Goal: Task Accomplishment & Management: Complete application form

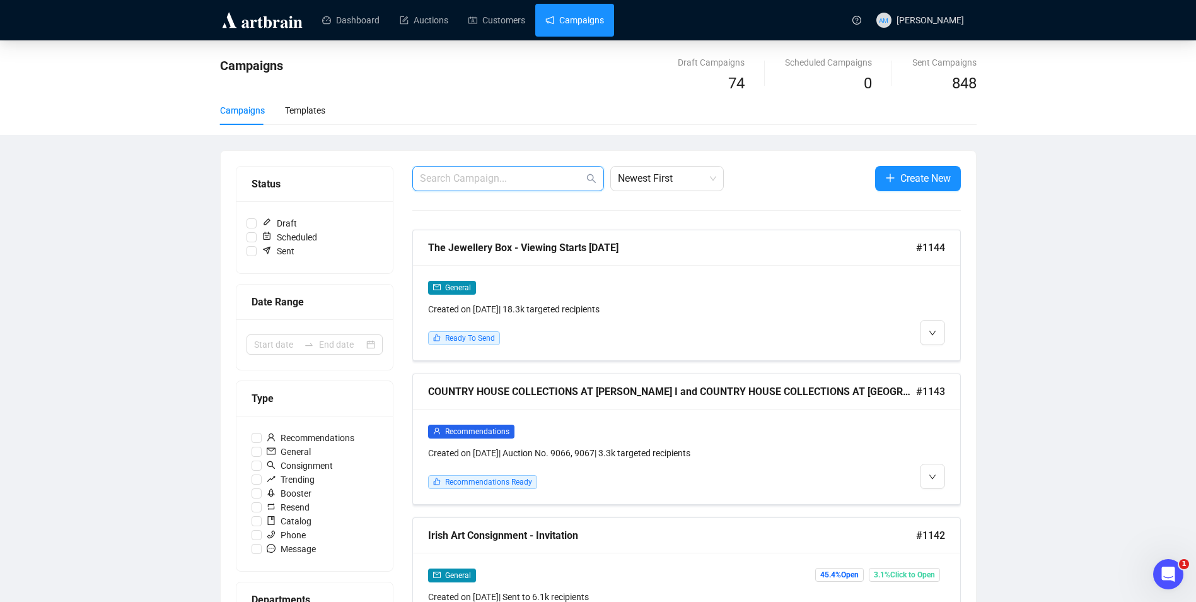
click at [523, 178] on input "text" at bounding box center [502, 178] width 164 height 15
type input "town"
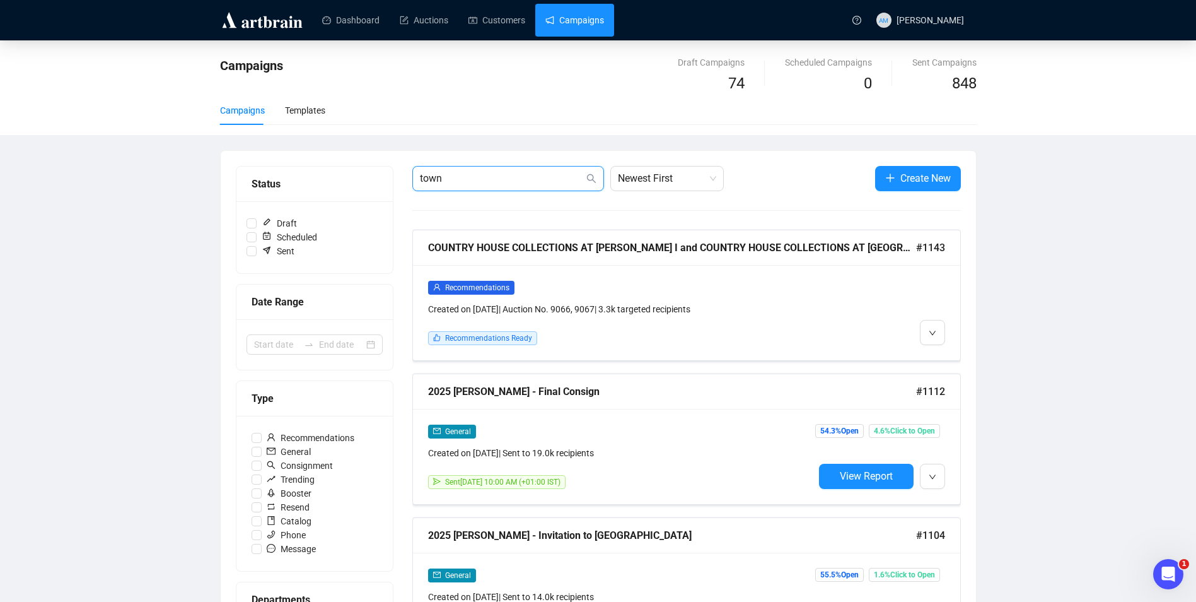
drag, startPoint x: 509, startPoint y: 177, endPoint x: 361, endPoint y: 198, distance: 149.1
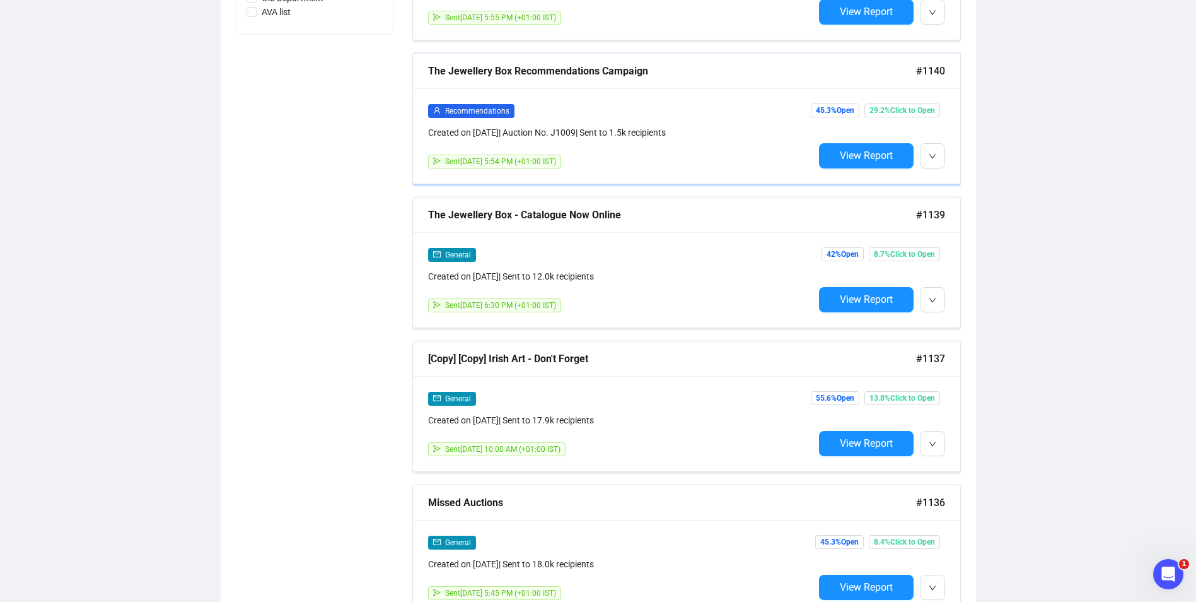
scroll to position [757, 0]
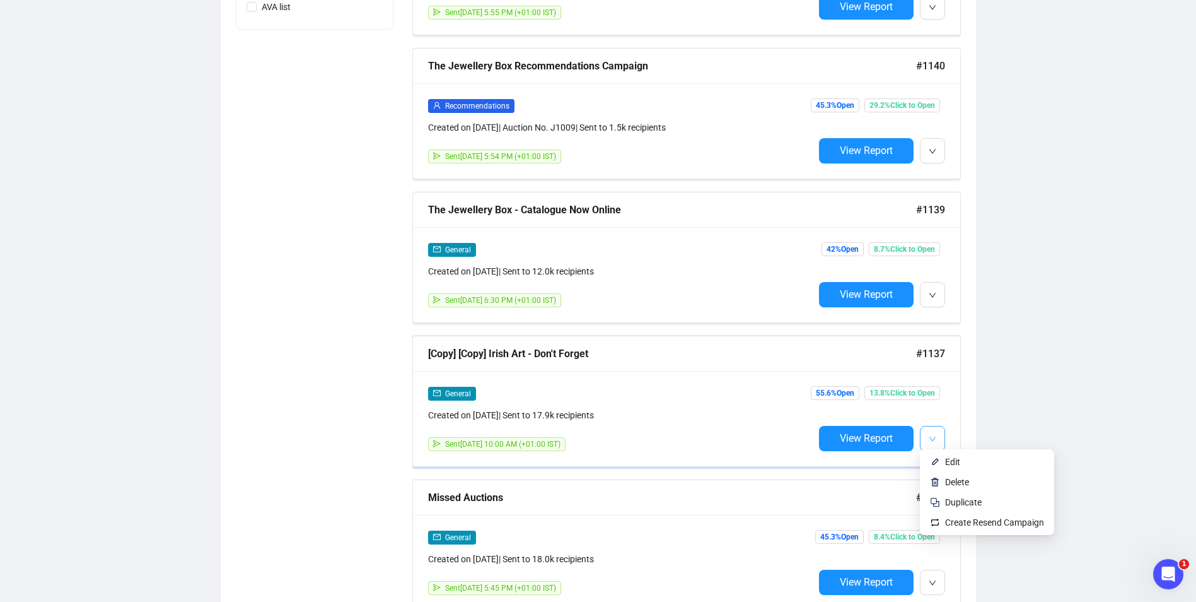
click at [939, 438] on button "button" at bounding box center [932, 438] width 25 height 25
click at [953, 459] on span "Edit" at bounding box center [952, 462] width 15 height 10
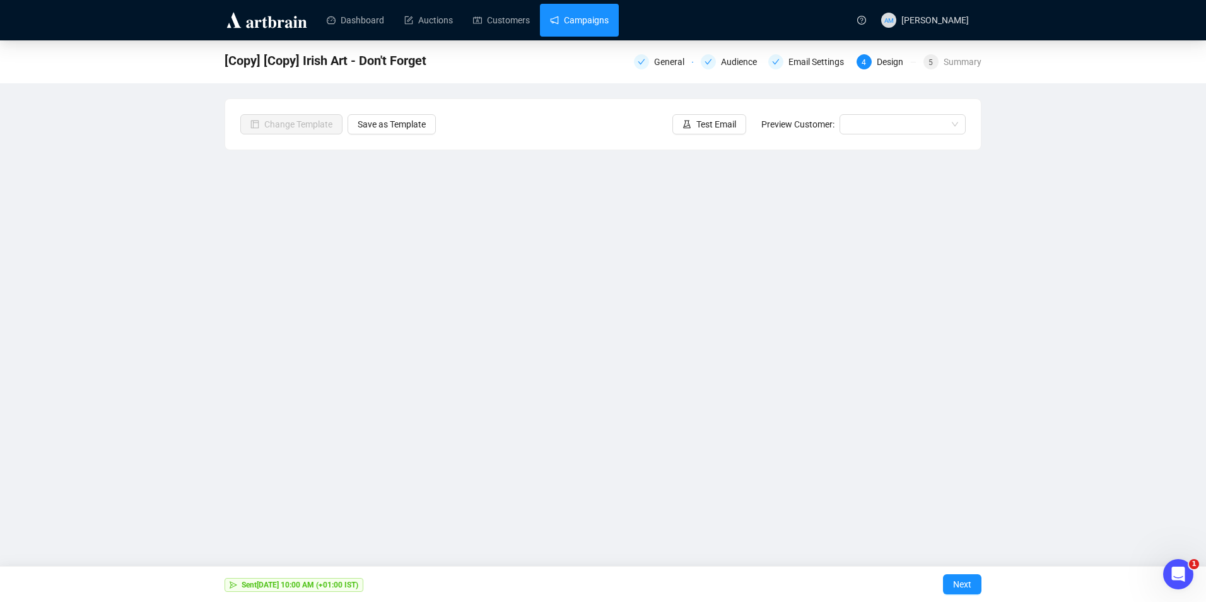
click at [592, 23] on link "Campaigns" at bounding box center [579, 20] width 59 height 33
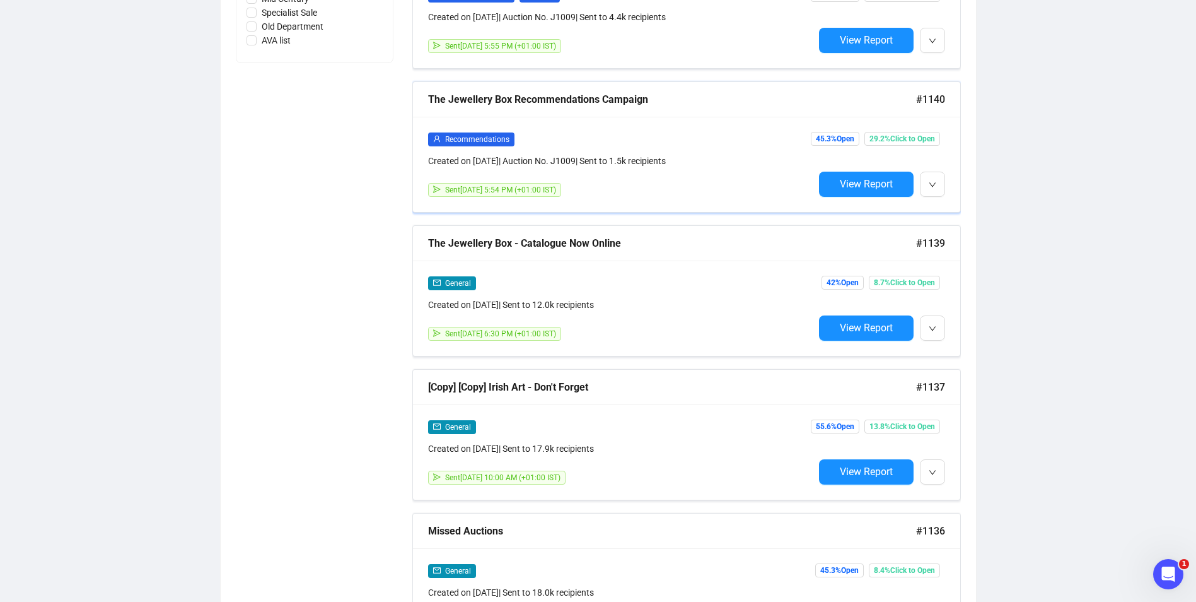
scroll to position [757, 0]
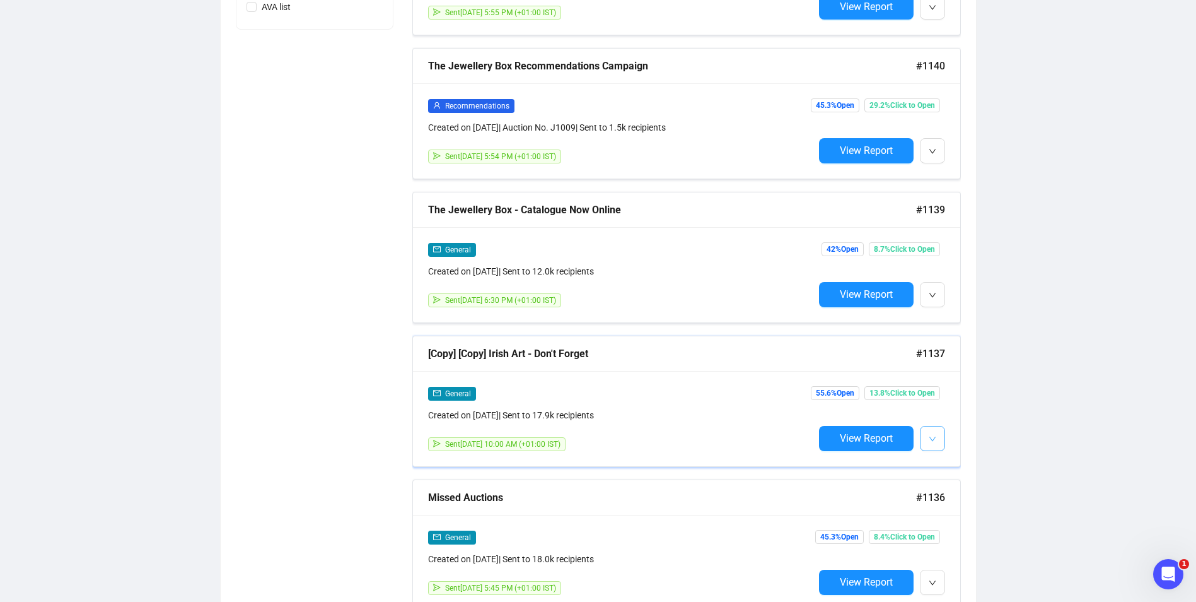
click at [928, 430] on button "button" at bounding box center [932, 438] width 25 height 25
click at [973, 501] on span "Duplicate" at bounding box center [963, 502] width 37 height 10
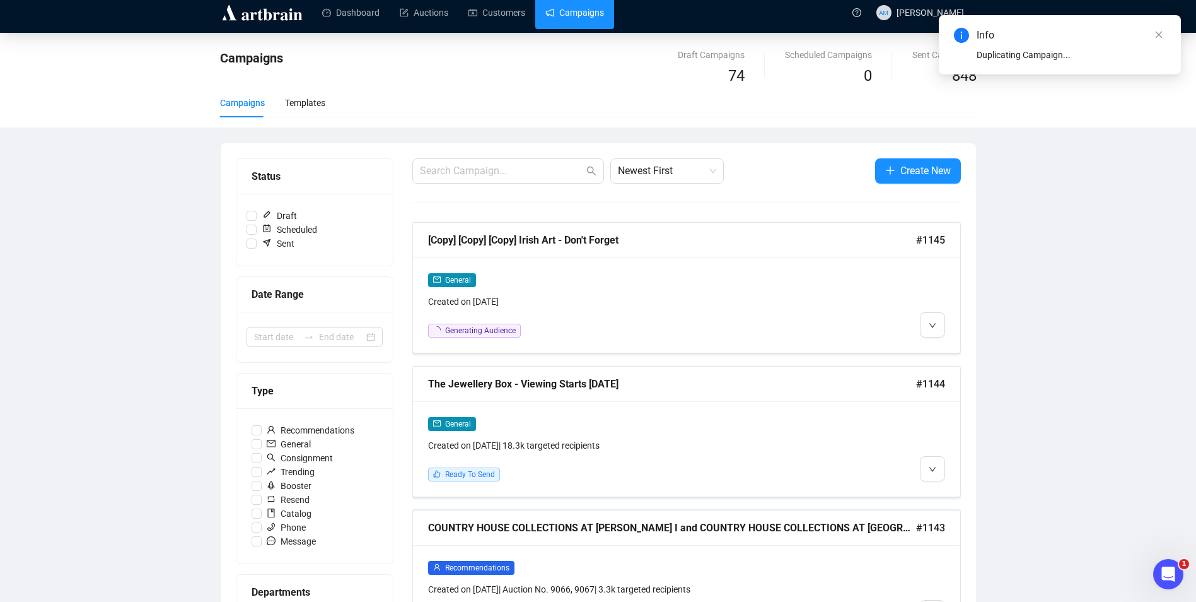
scroll to position [0, 0]
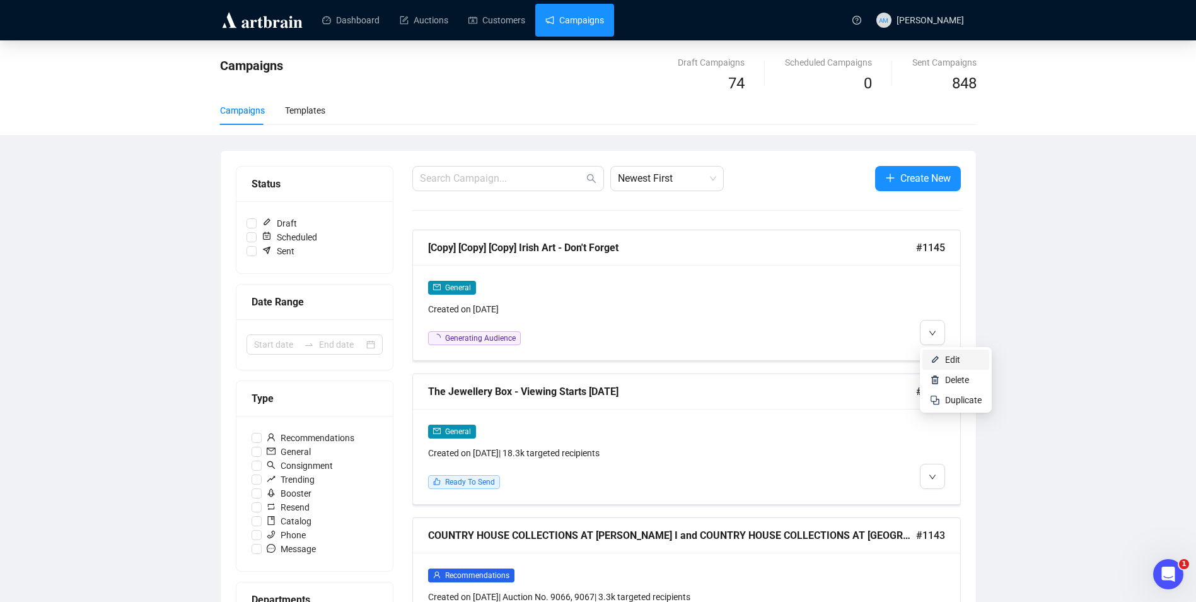
click at [953, 365] on span "Edit" at bounding box center [952, 359] width 15 height 10
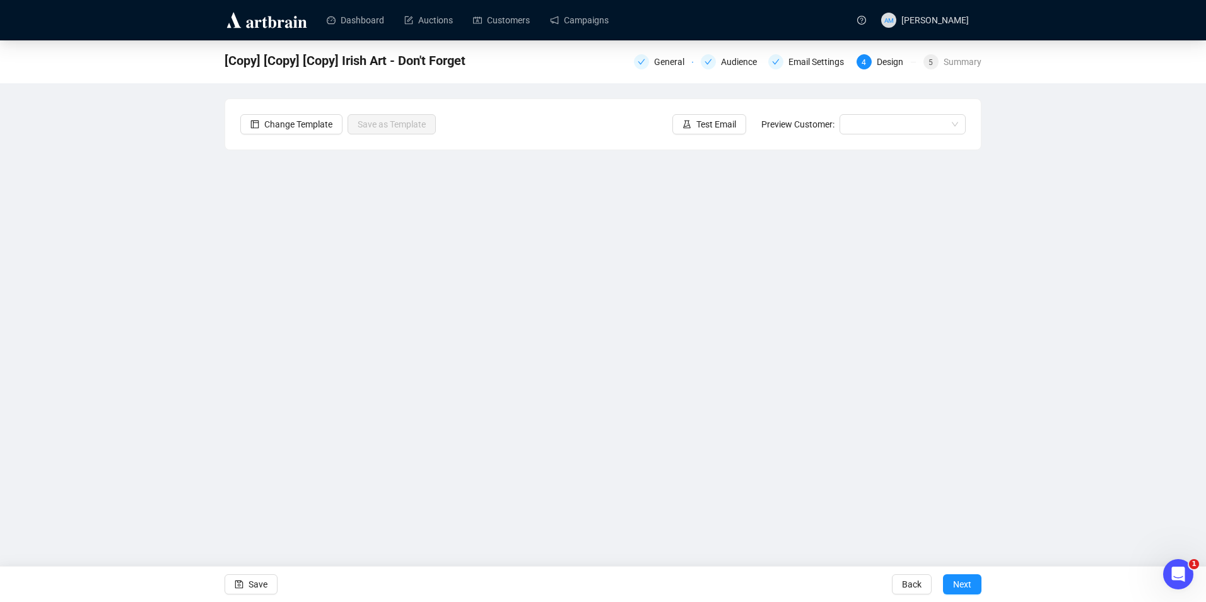
click at [679, 52] on div "General Audience Email Settings 4 Design 5 Summary" at bounding box center [808, 61] width 348 height 18
click at [674, 63] on div "General" at bounding box center [673, 61] width 38 height 15
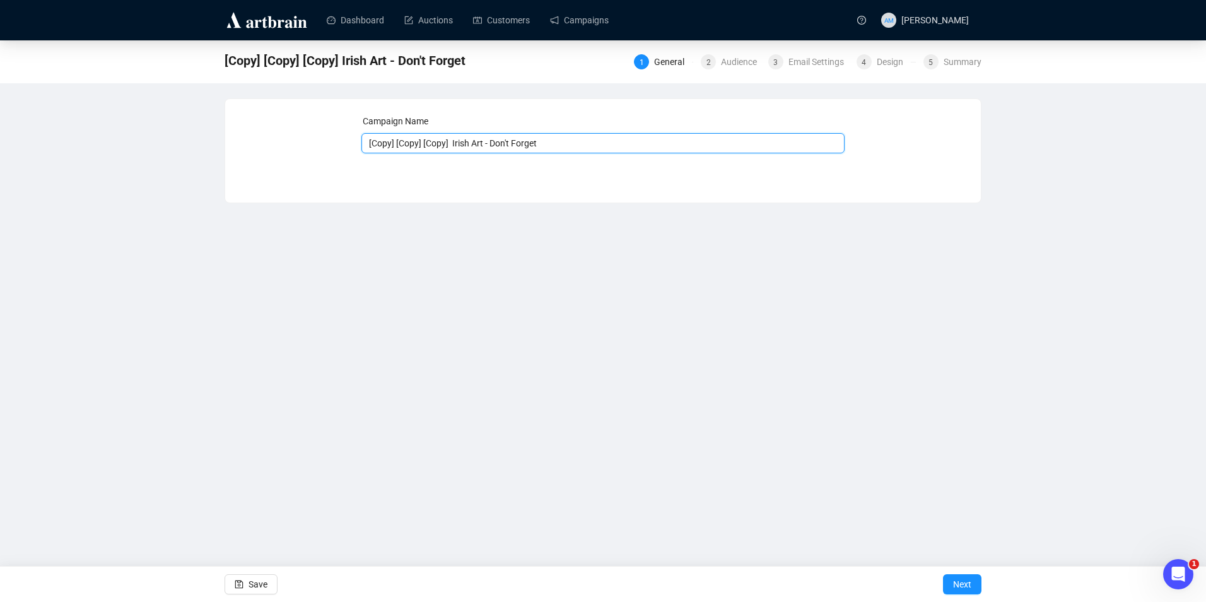
drag, startPoint x: 549, startPoint y: 140, endPoint x: 361, endPoint y: 151, distance: 188.3
click at [361, 151] on input "[Copy] [Copy] [Copy] Irish Art - Don't Forget" at bounding box center [603, 143] width 484 height 20
type input "[PERSON_NAME] - Viewing Starts [DATE]"
click at [257, 592] on span "Save" at bounding box center [257, 583] width 19 height 35
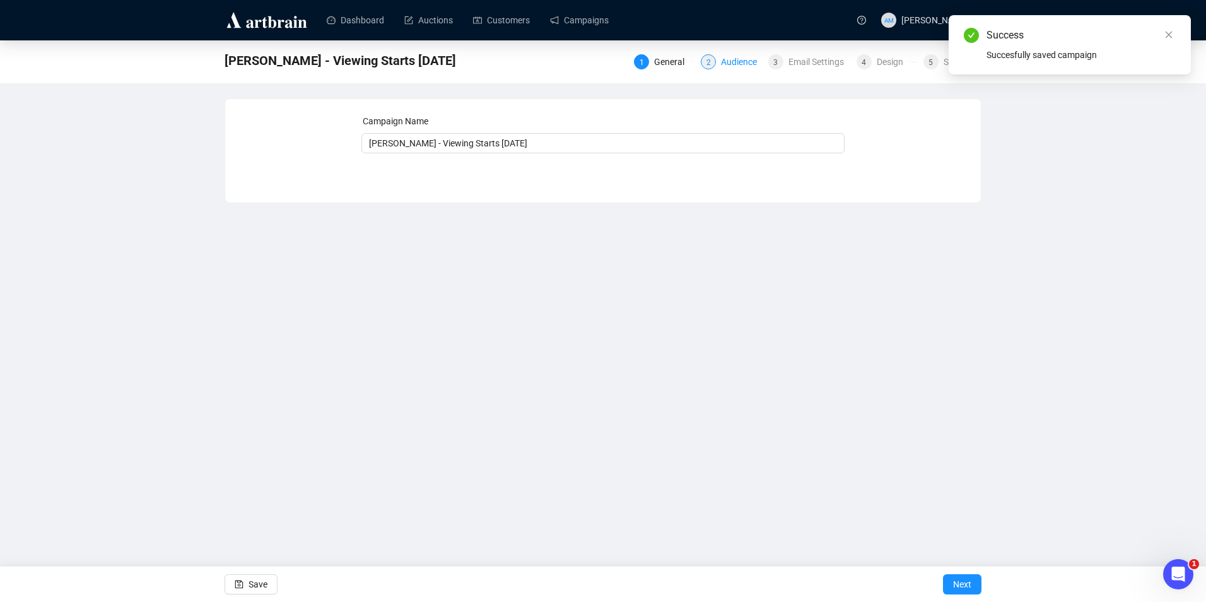
click at [741, 62] on div "Audience" at bounding box center [743, 61] width 44 height 15
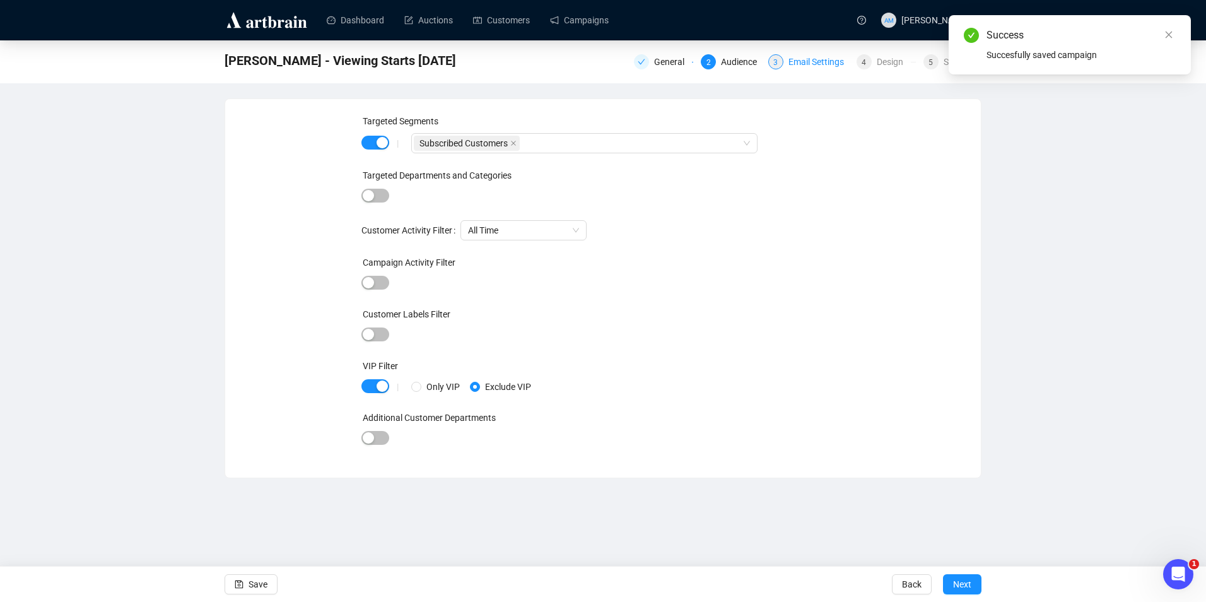
click at [797, 61] on div "Email Settings" at bounding box center [819, 61] width 63 height 15
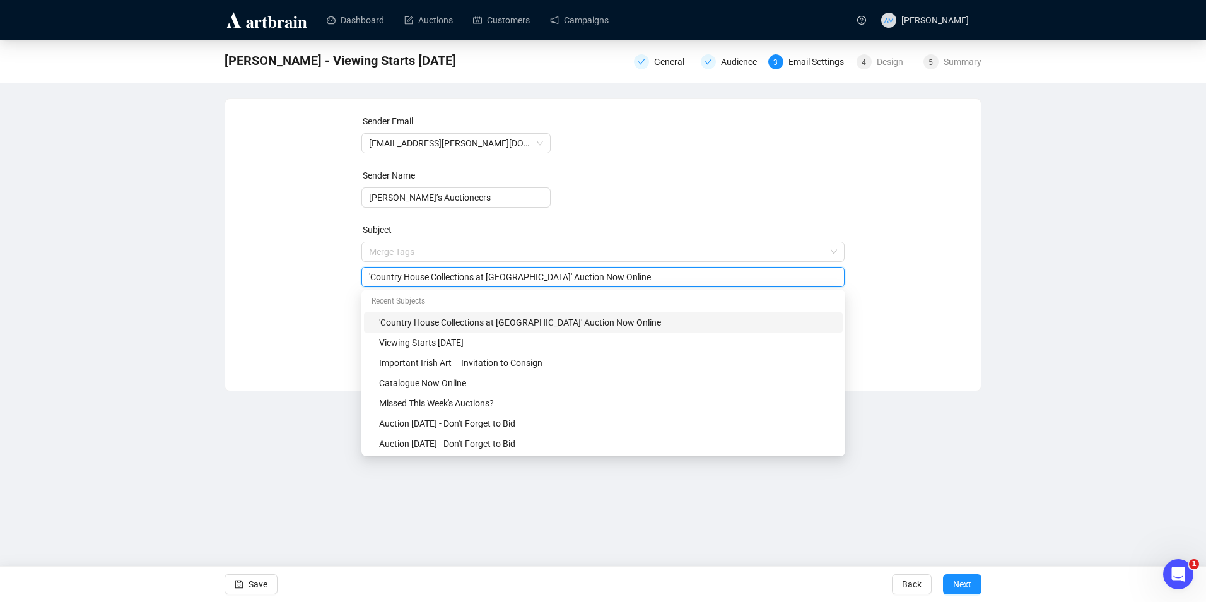
drag, startPoint x: 602, startPoint y: 251, endPoint x: 555, endPoint y: 275, distance: 52.5
click at [555, 275] on input "'Country House Collections at [GEOGRAPHIC_DATA]' Auction Now Online" at bounding box center [603, 277] width 469 height 14
click at [327, 324] on div "Sender Email [EMAIL_ADDRESS][PERSON_NAME][DOMAIN_NAME] Sender Name [PERSON_NAME…" at bounding box center [602, 235] width 725 height 242
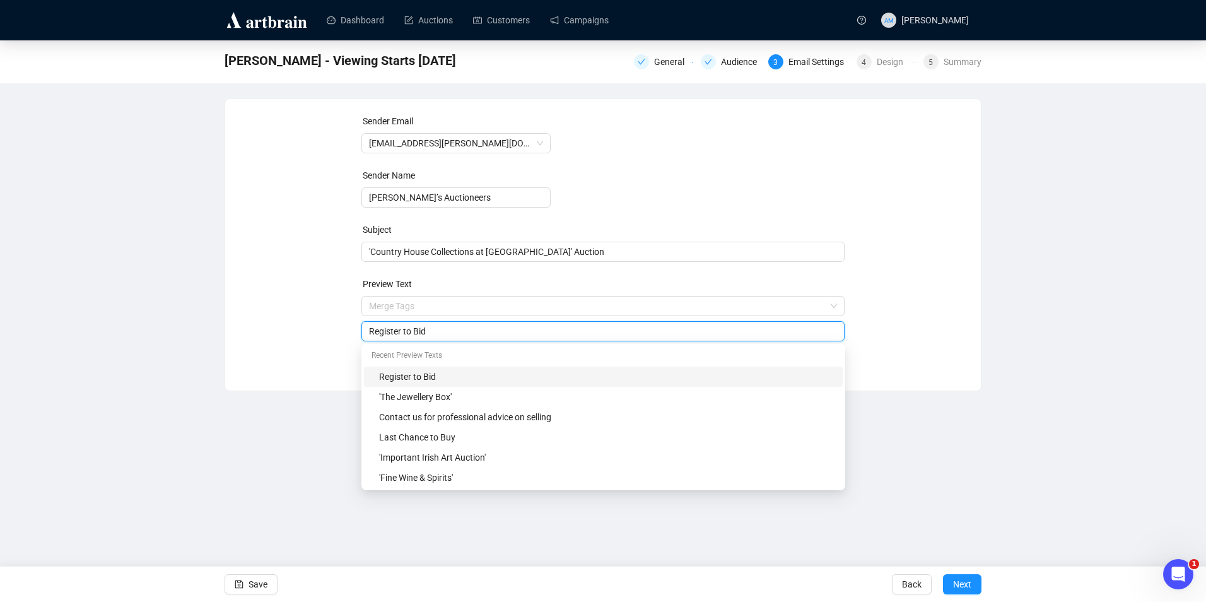
click at [455, 326] on input "Register to Bid" at bounding box center [603, 331] width 469 height 14
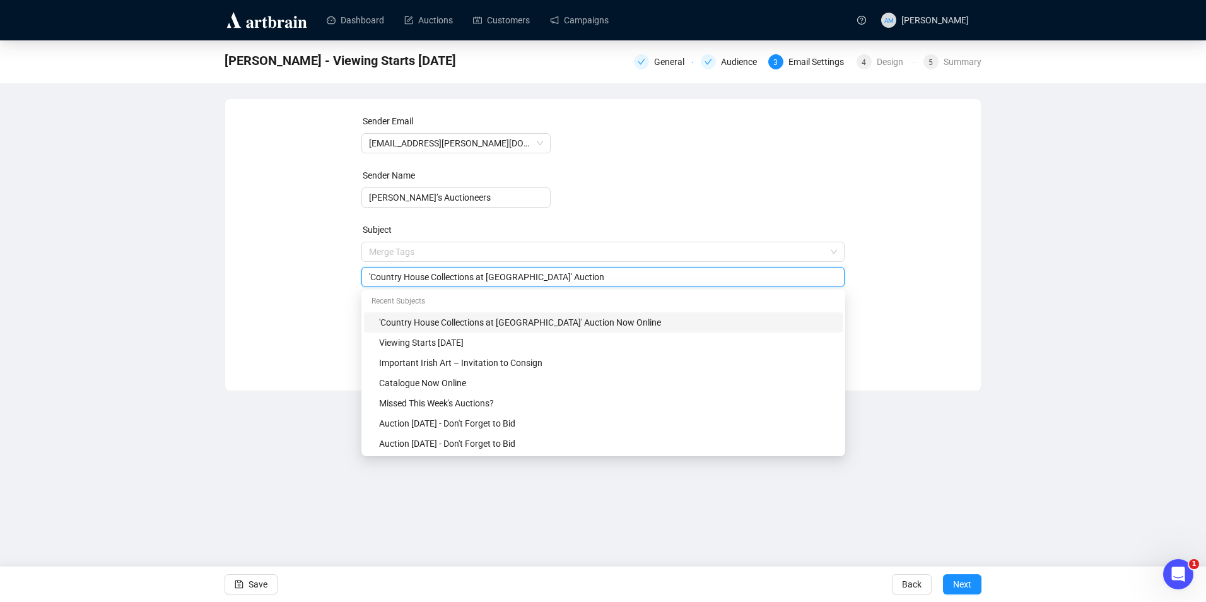
drag, startPoint x: 561, startPoint y: 250, endPoint x: 472, endPoint y: 272, distance: 92.1
click at [468, 271] on input "'Country House Collections at [GEOGRAPHIC_DATA]' Auction" at bounding box center [603, 277] width 469 height 14
click at [518, 277] on input "'Country House Collections at [GEOGRAPHIC_DATA]' Auction" at bounding box center [603, 277] width 469 height 14
drag, startPoint x: 584, startPoint y: 276, endPoint x: 542, endPoint y: 277, distance: 42.3
click at [542, 277] on input "'Country House Collections at [PERSON_NAME]' Auction" at bounding box center [603, 277] width 469 height 14
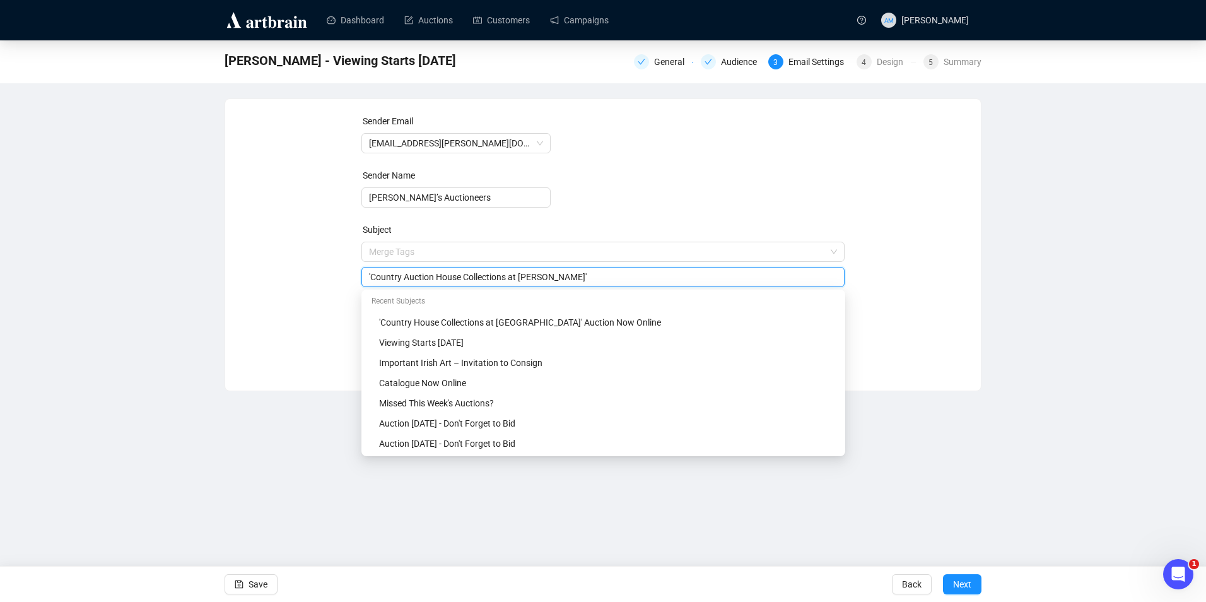
type input "'Country House Collections at [PERSON_NAME]' Auction"
click at [610, 277] on input "'Country House Collections at [PERSON_NAME]' Auction" at bounding box center [603, 277] width 469 height 14
drag, startPoint x: 553, startPoint y: 278, endPoint x: 345, endPoint y: 280, distance: 208.1
click at [345, 280] on div "Sender Email [EMAIL_ADDRESS][PERSON_NAME][DOMAIN_NAME] Sender Name [PERSON_NAME…" at bounding box center [602, 235] width 725 height 242
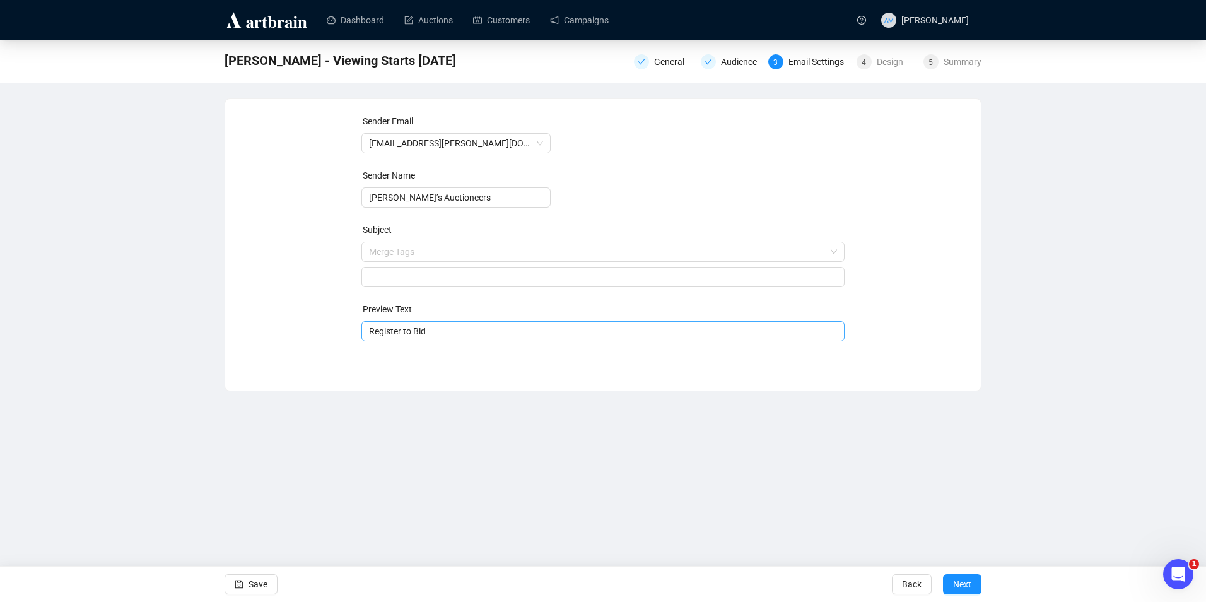
drag, startPoint x: 484, startPoint y: 329, endPoint x: 477, endPoint y: 329, distance: 6.3
click at [482, 329] on input "Register to Bid" at bounding box center [603, 331] width 469 height 14
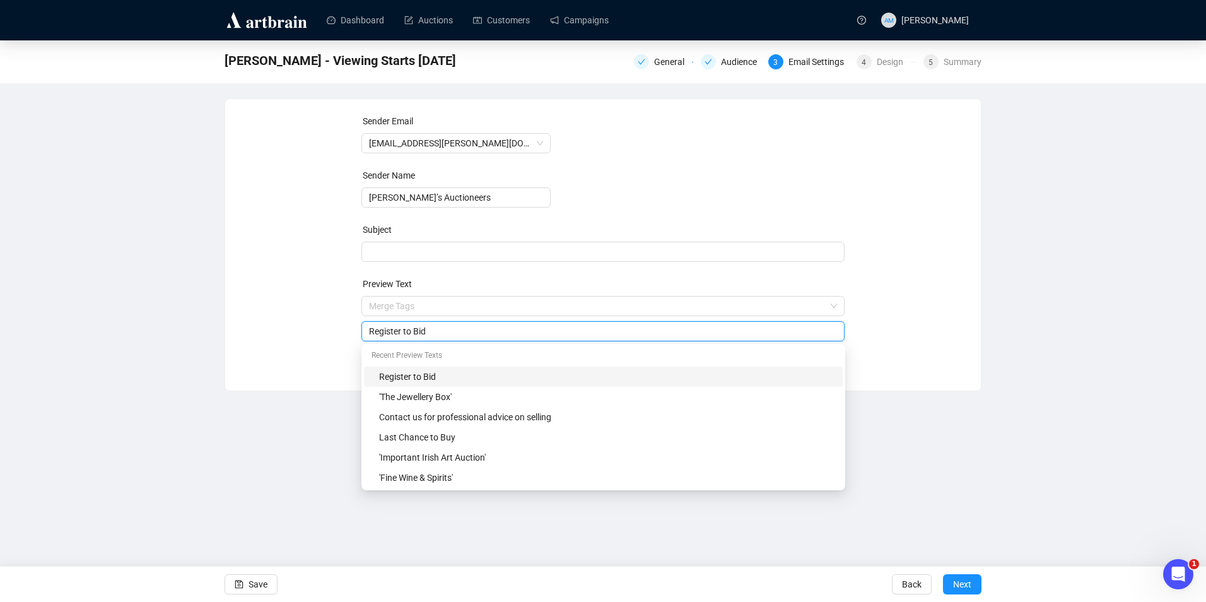
drag, startPoint x: 450, startPoint y: 334, endPoint x: 335, endPoint y: 332, distance: 114.8
click at [335, 332] on div "Sender Email [EMAIL_ADDRESS][PERSON_NAME][DOMAIN_NAME] Sender Name [PERSON_NAME…" at bounding box center [602, 235] width 725 height 242
paste input "'Country House Collections at [PERSON_NAME]' Auction"
type input "'Country House Collections at [PERSON_NAME]' Auction"
click at [424, 248] on span at bounding box center [603, 252] width 484 height 10
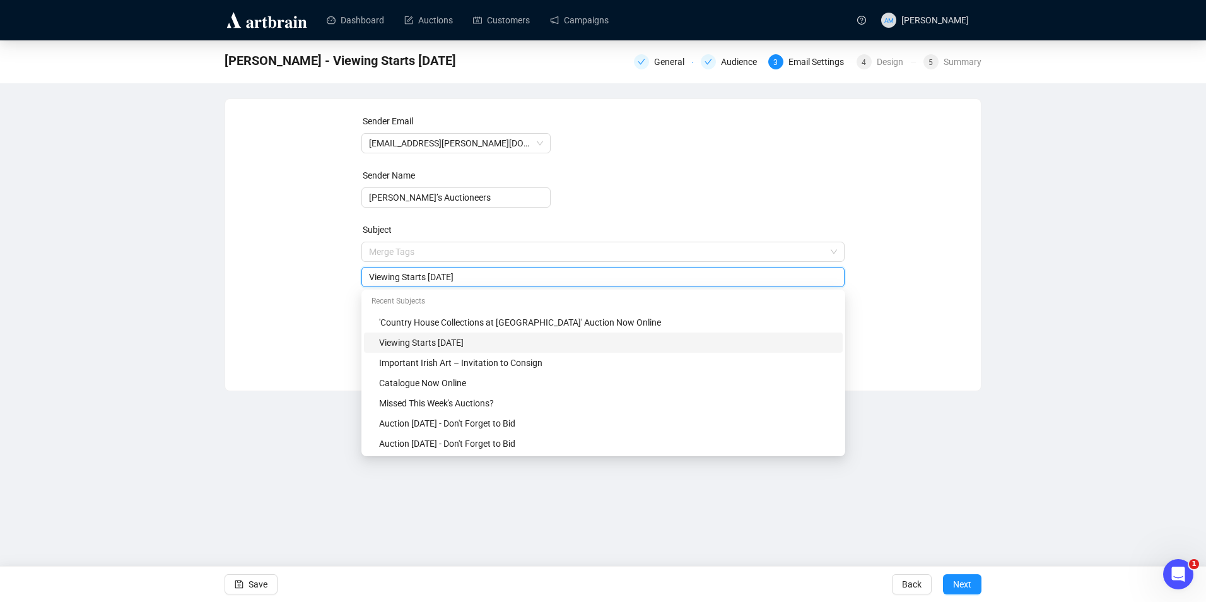
click at [423, 279] on input "Viewing Starts [DATE]" at bounding box center [603, 277] width 469 height 14
click at [426, 279] on input "Viewing Starts [DATE]" at bounding box center [603, 277] width 469 height 14
type input "Viewing Starts [DATE]"
click at [243, 578] on span "button" at bounding box center [239, 583] width 9 height 35
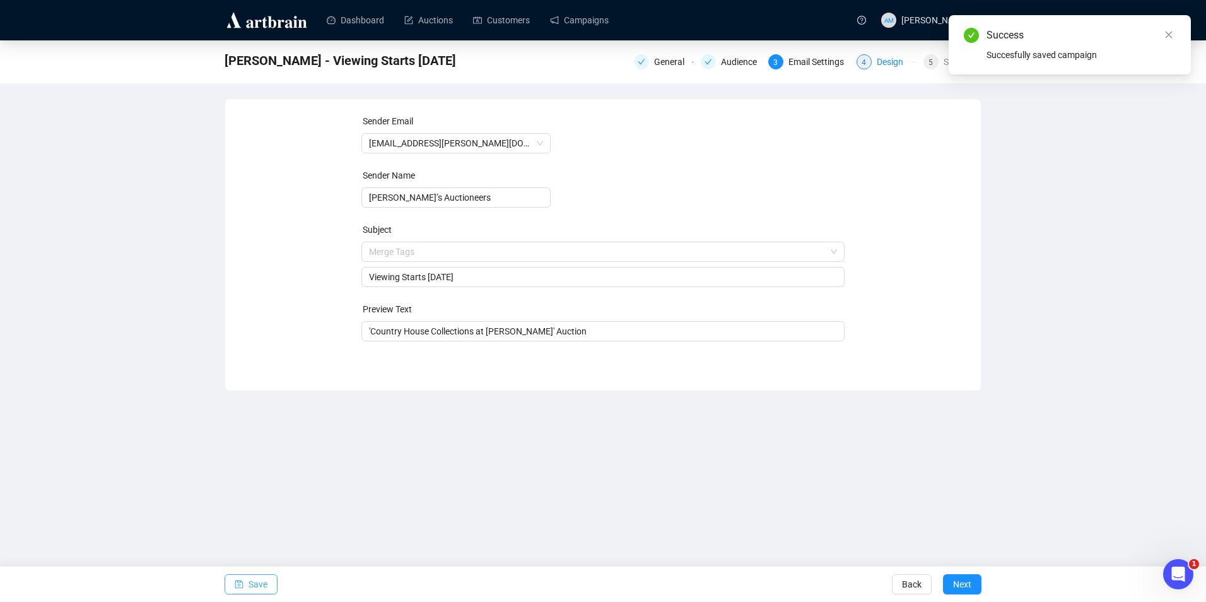
click at [880, 59] on div "Design" at bounding box center [894, 61] width 34 height 15
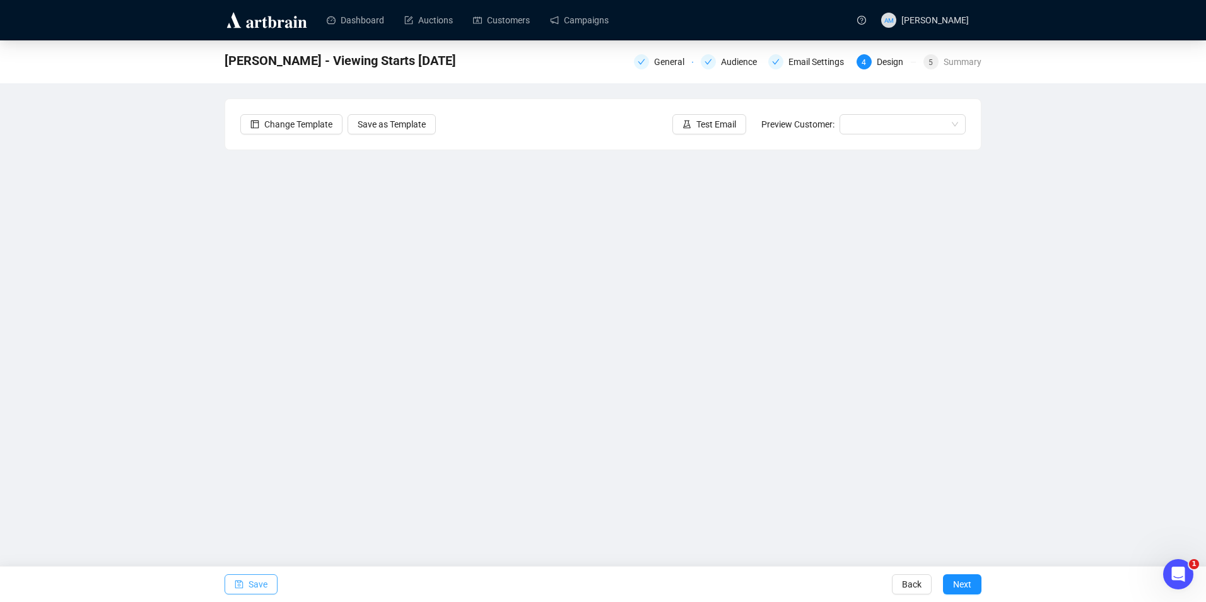
click at [264, 578] on span "Save" at bounding box center [257, 583] width 19 height 35
click at [246, 583] on button "Save" at bounding box center [251, 584] width 53 height 20
click at [267, 578] on button "Save" at bounding box center [251, 584] width 53 height 20
click at [589, 19] on link "Campaigns" at bounding box center [579, 20] width 59 height 33
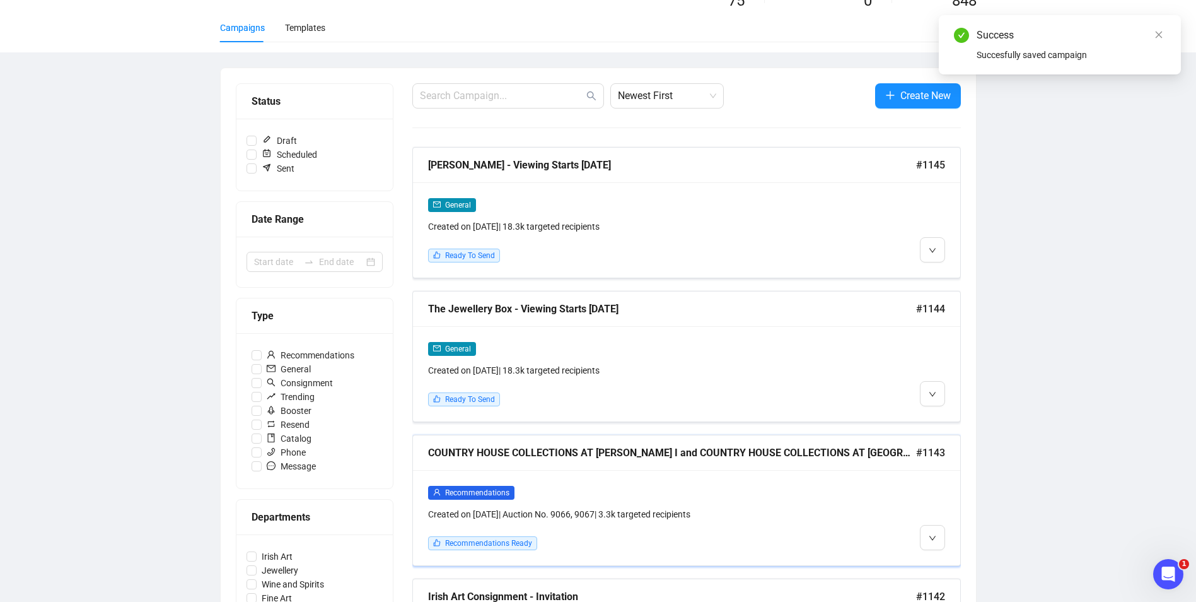
scroll to position [189, 0]
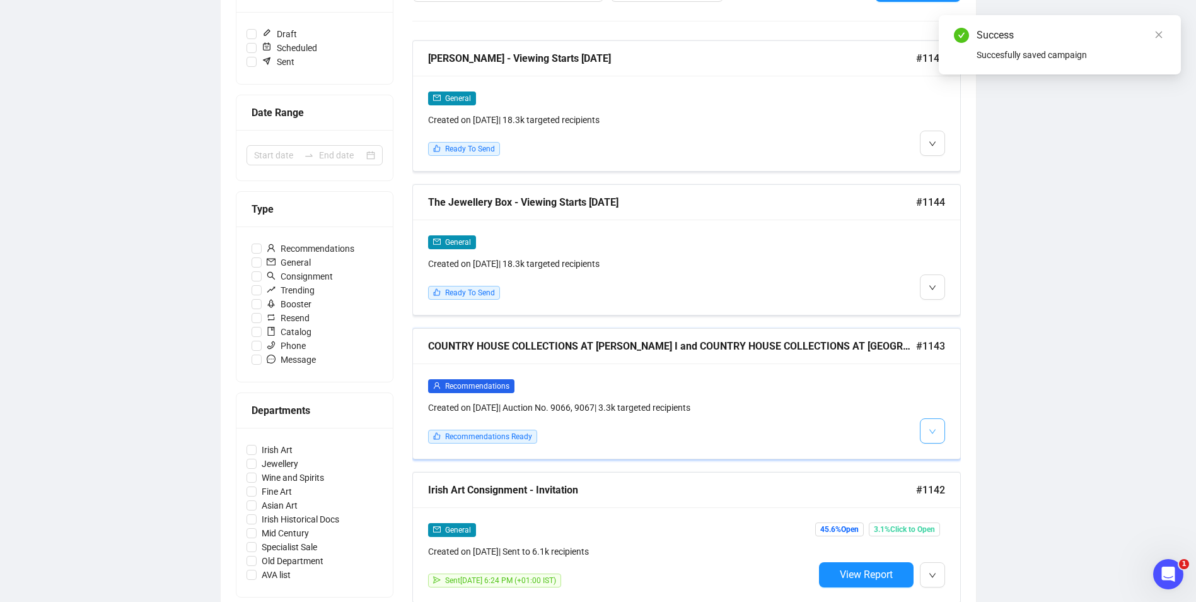
click at [932, 425] on span "button" at bounding box center [933, 431] width 8 height 16
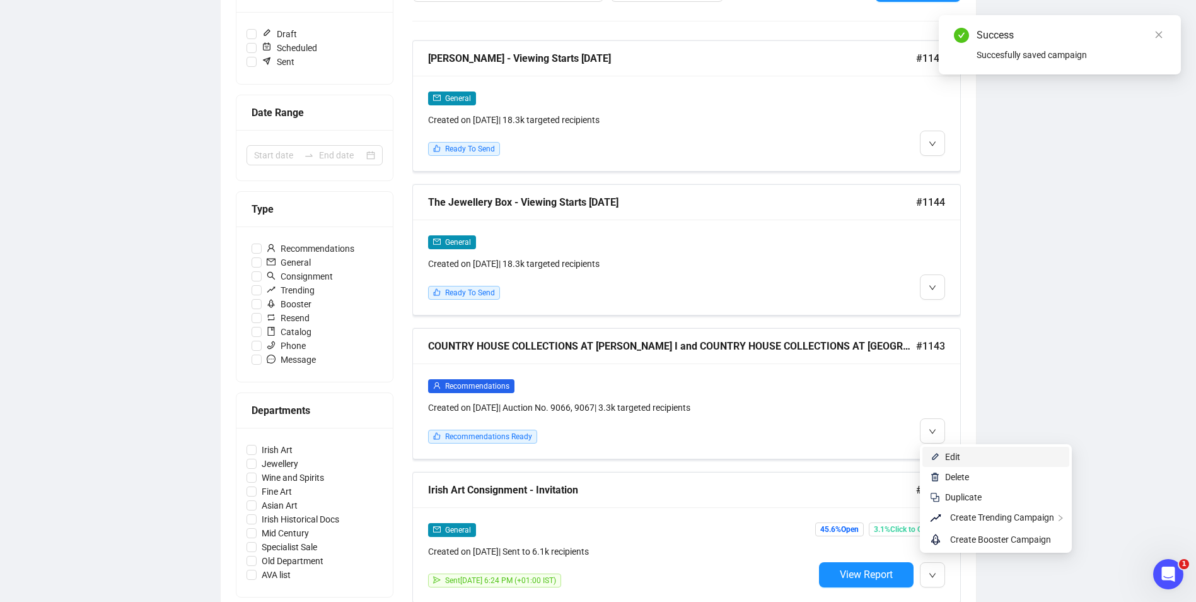
click at [962, 459] on span "Edit" at bounding box center [1003, 457] width 117 height 14
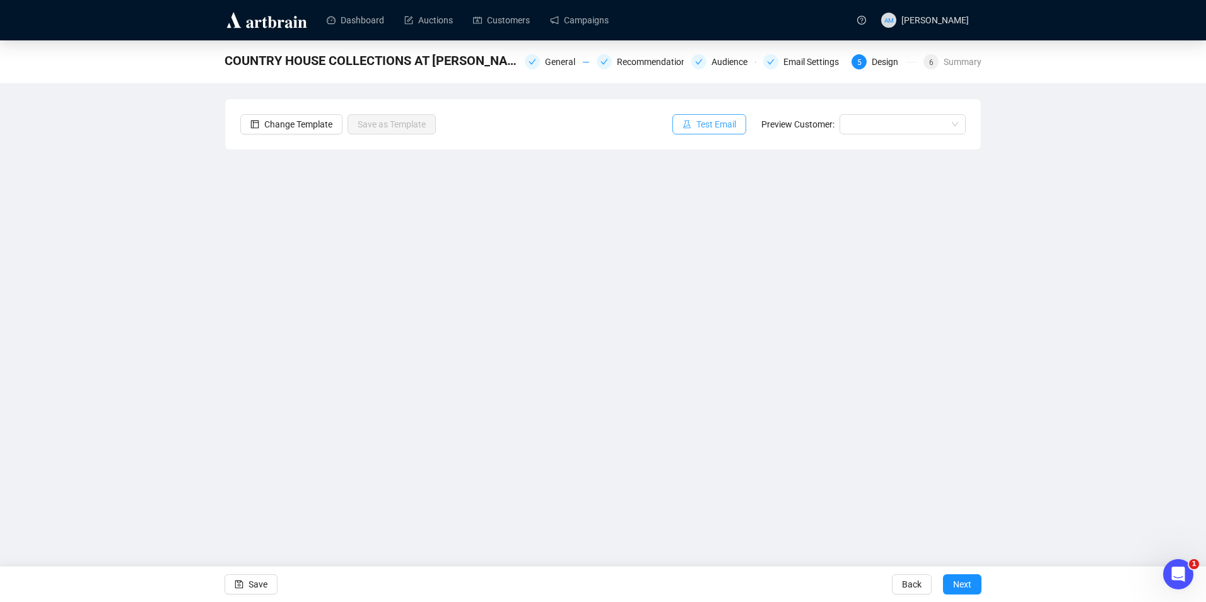
click at [718, 130] on span "Test Email" at bounding box center [716, 124] width 40 height 14
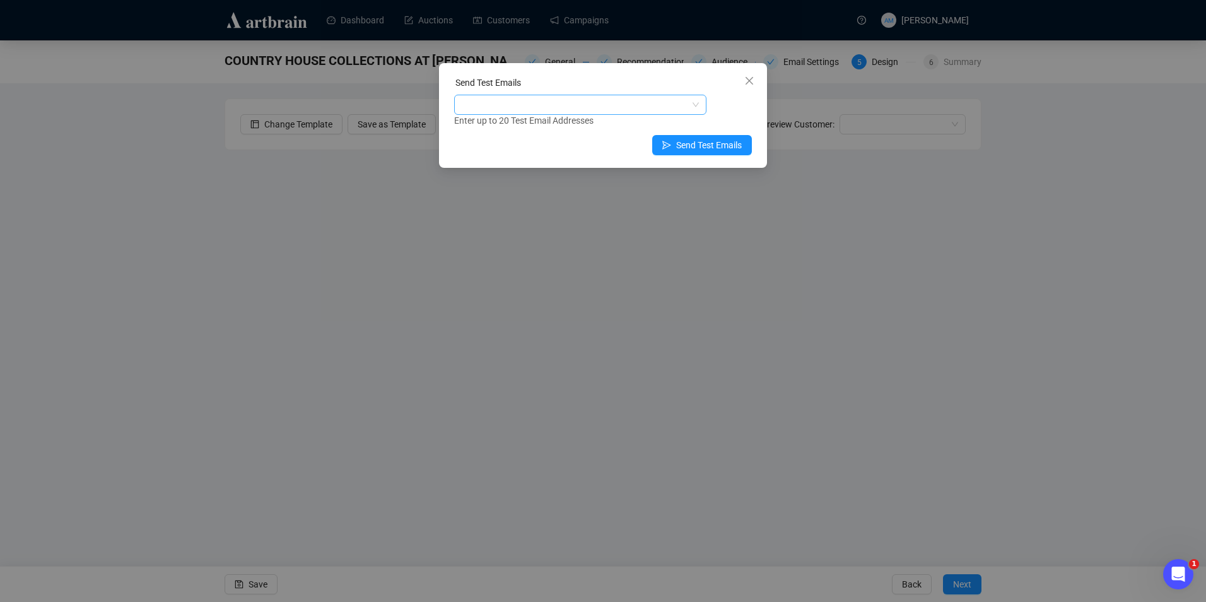
click at [558, 107] on div at bounding box center [574, 105] width 234 height 18
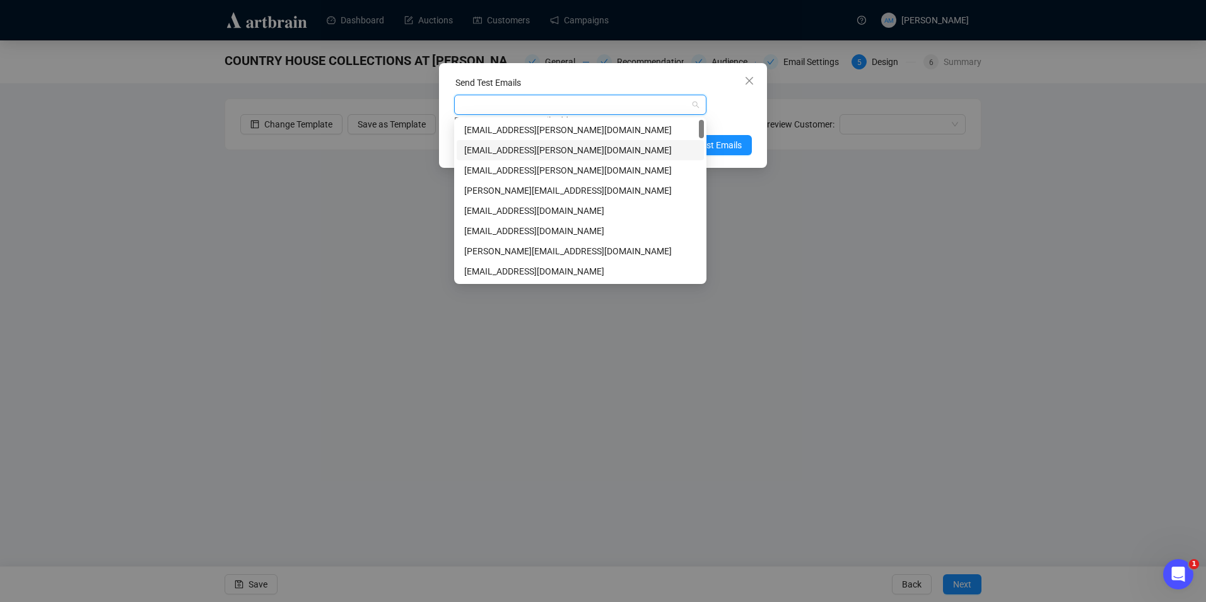
click at [558, 148] on div "[EMAIL_ADDRESS][PERSON_NAME][DOMAIN_NAME]" at bounding box center [580, 150] width 232 height 14
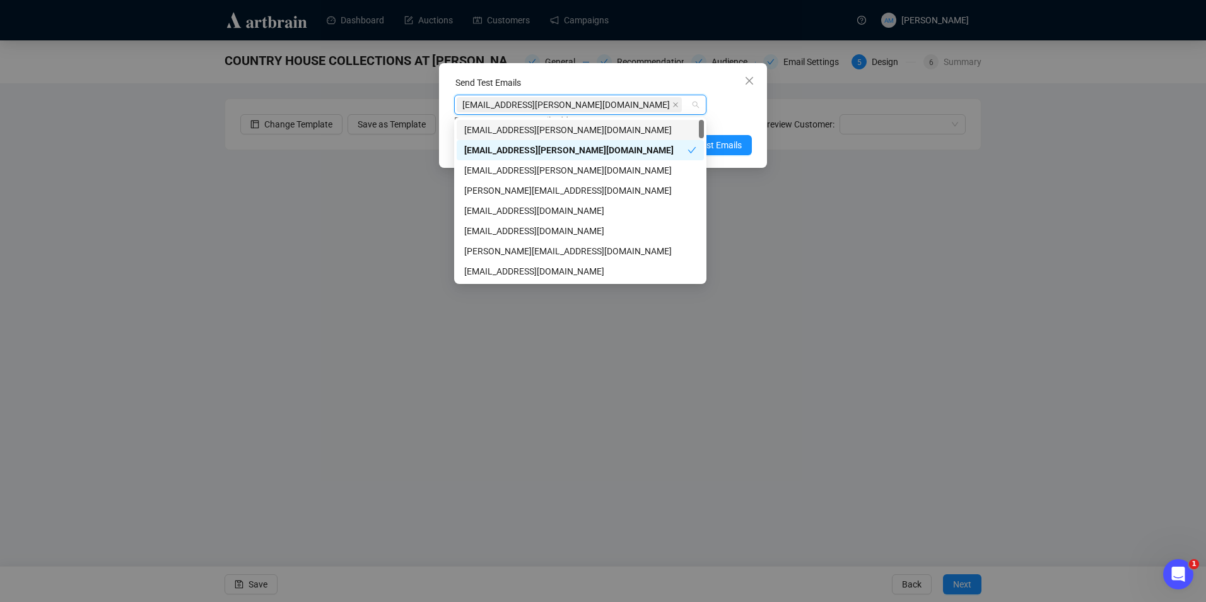
click at [758, 110] on div "Send Test Emails [EMAIL_ADDRESS][PERSON_NAME][DOMAIN_NAME] Enter up to 20 Test …" at bounding box center [603, 115] width 328 height 105
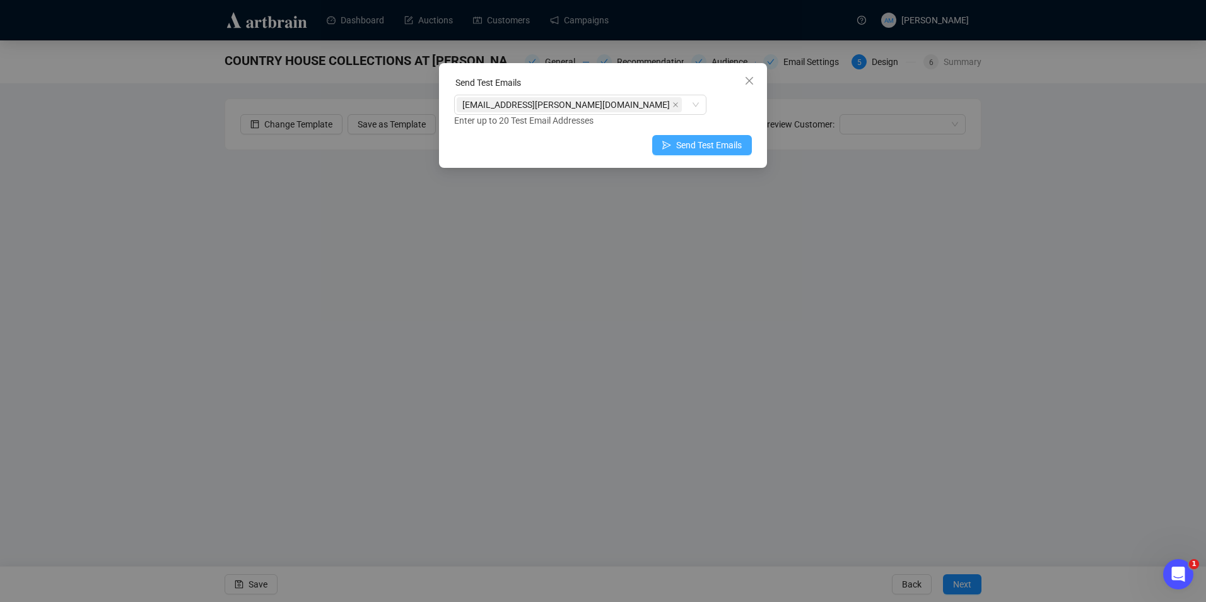
click at [734, 148] on span "Send Test Emails" at bounding box center [709, 145] width 66 height 14
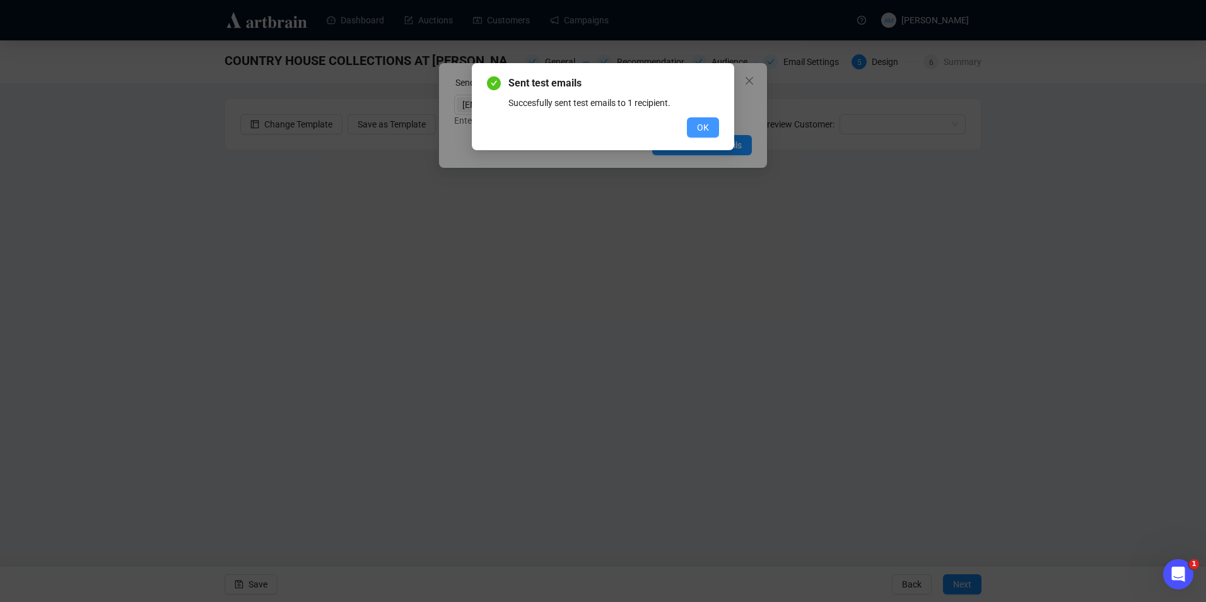
click at [711, 131] on button "OK" at bounding box center [703, 127] width 32 height 20
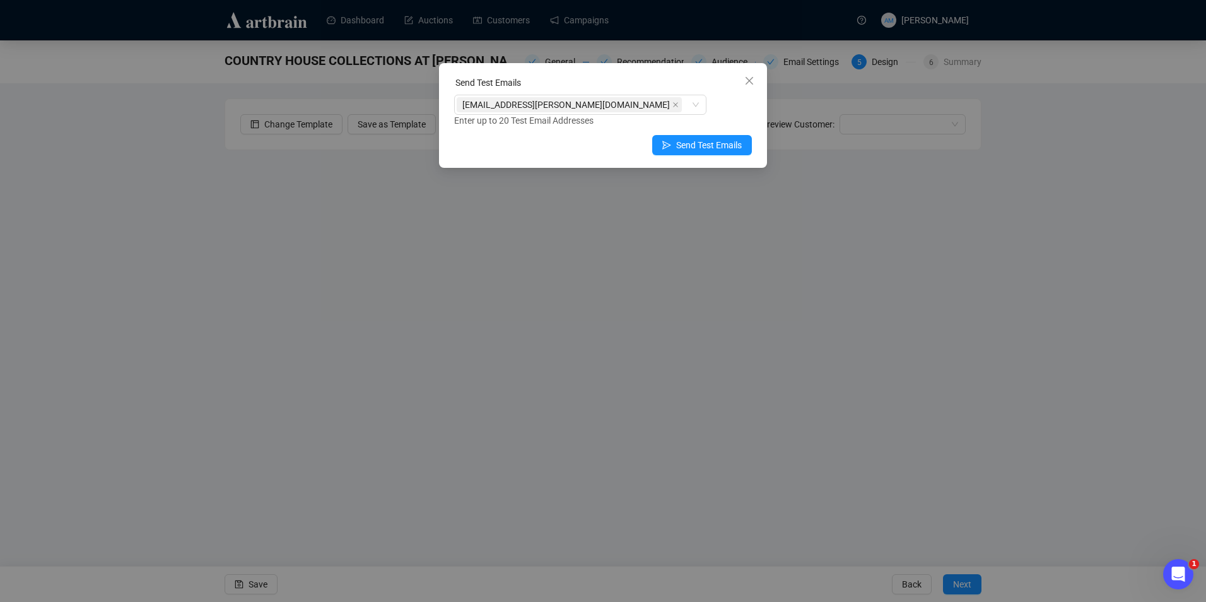
click at [751, 84] on icon "close" at bounding box center [749, 81] width 10 height 10
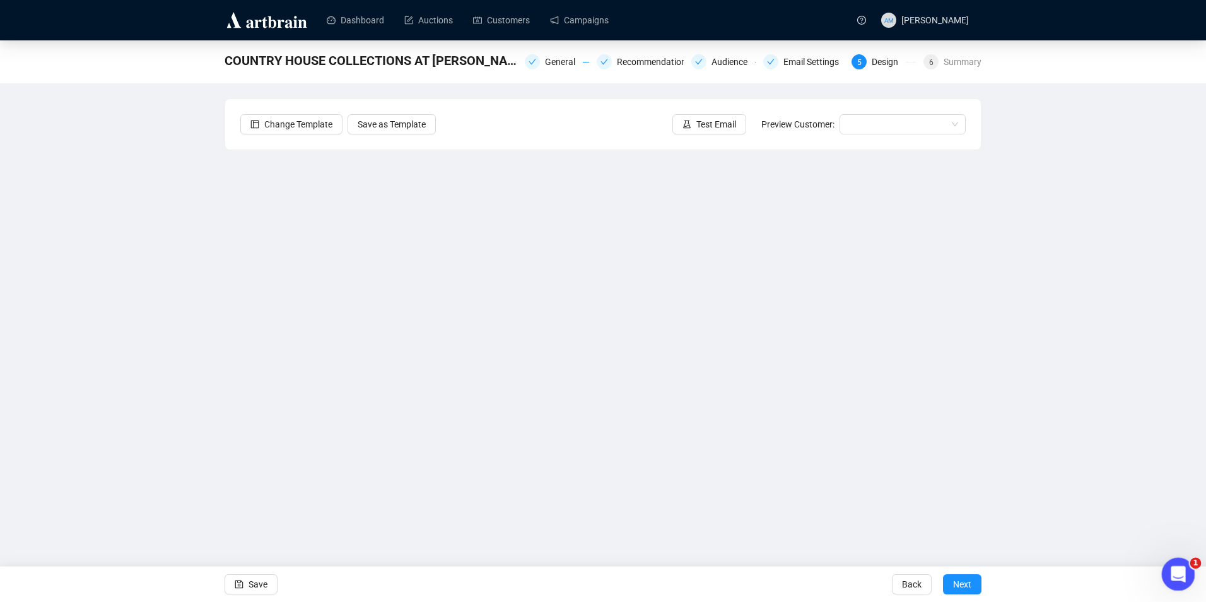
click at [1172, 574] on icon "Open Intercom Messenger" at bounding box center [1176, 572] width 9 height 10
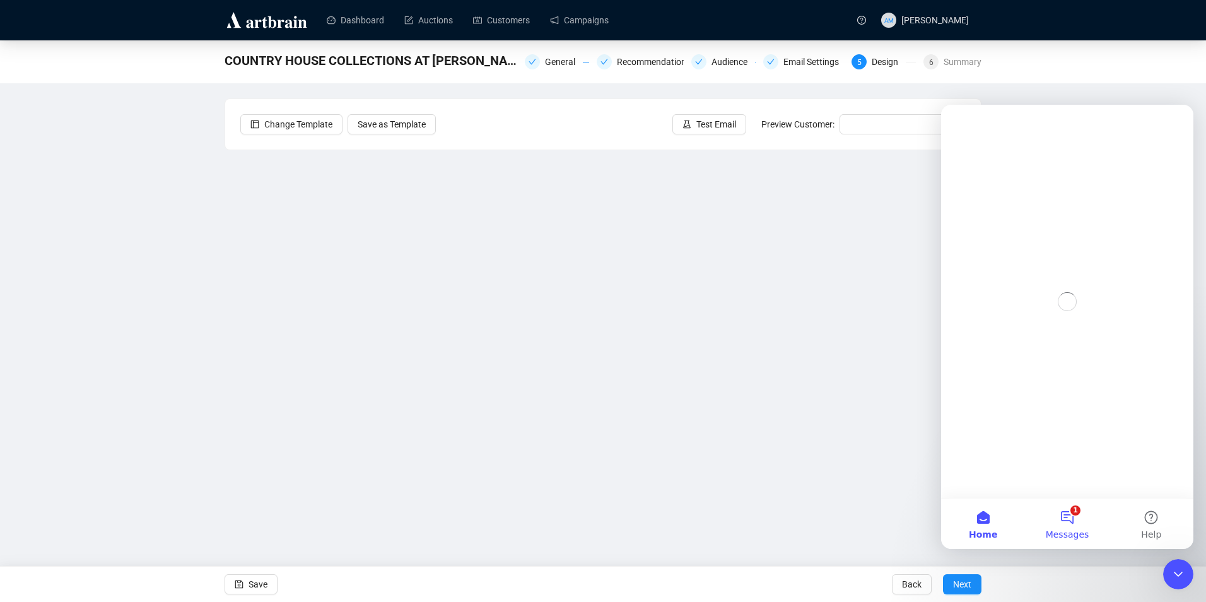
click at [1075, 502] on button "1 Messages" at bounding box center [1067, 523] width 84 height 50
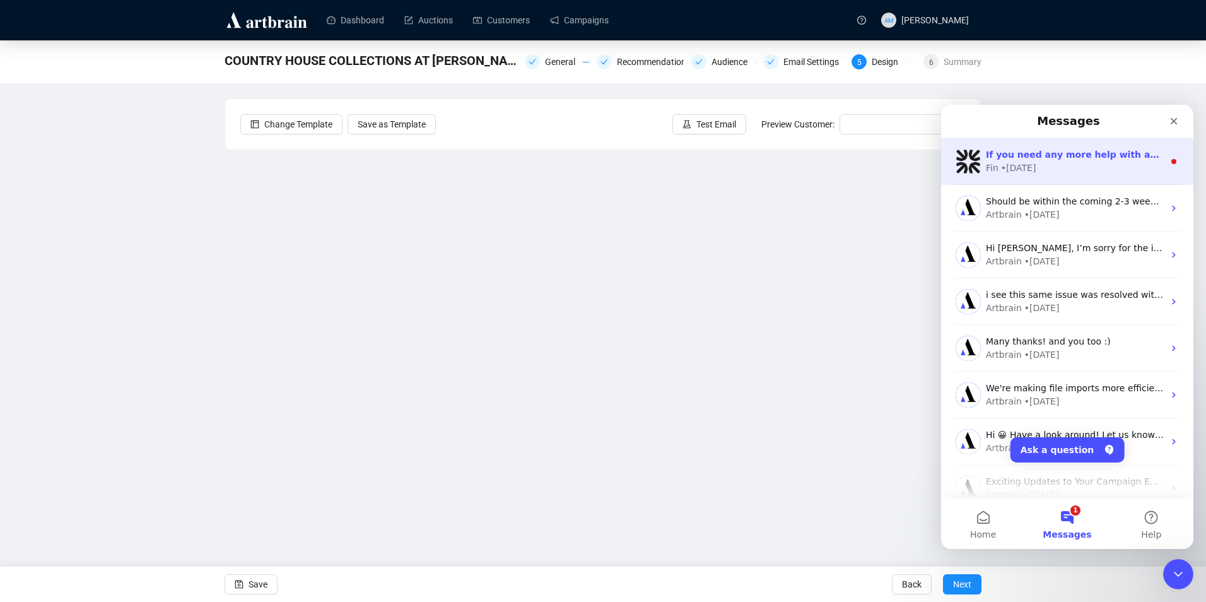
click at [1073, 172] on div "Fin • [DATE]" at bounding box center [1075, 167] width 178 height 13
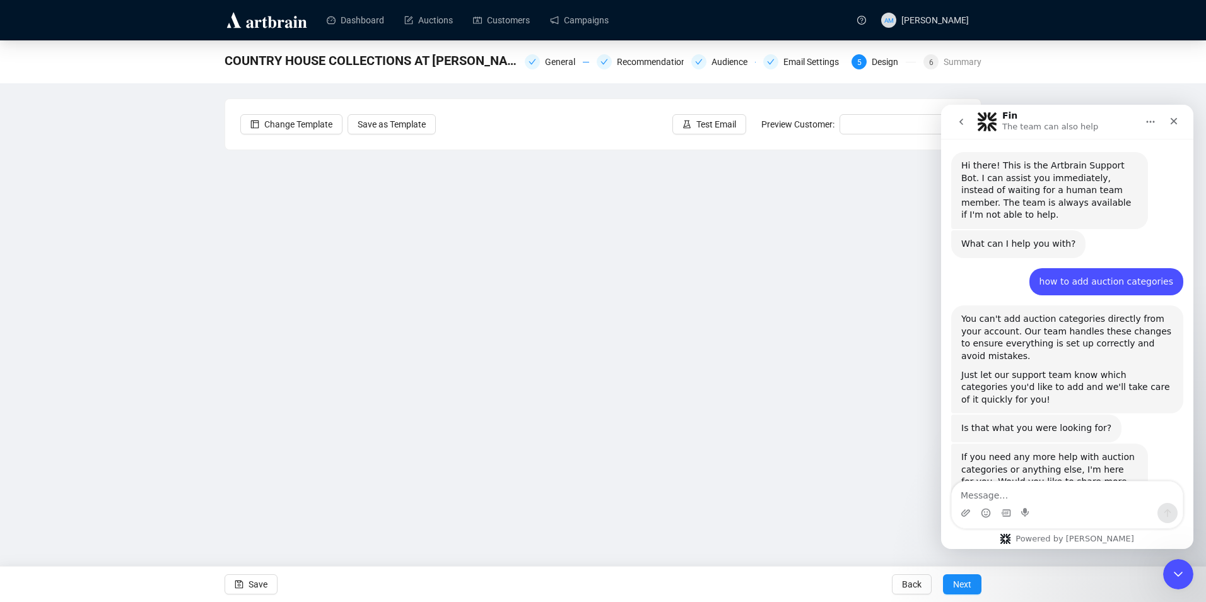
scroll to position [30, 0]
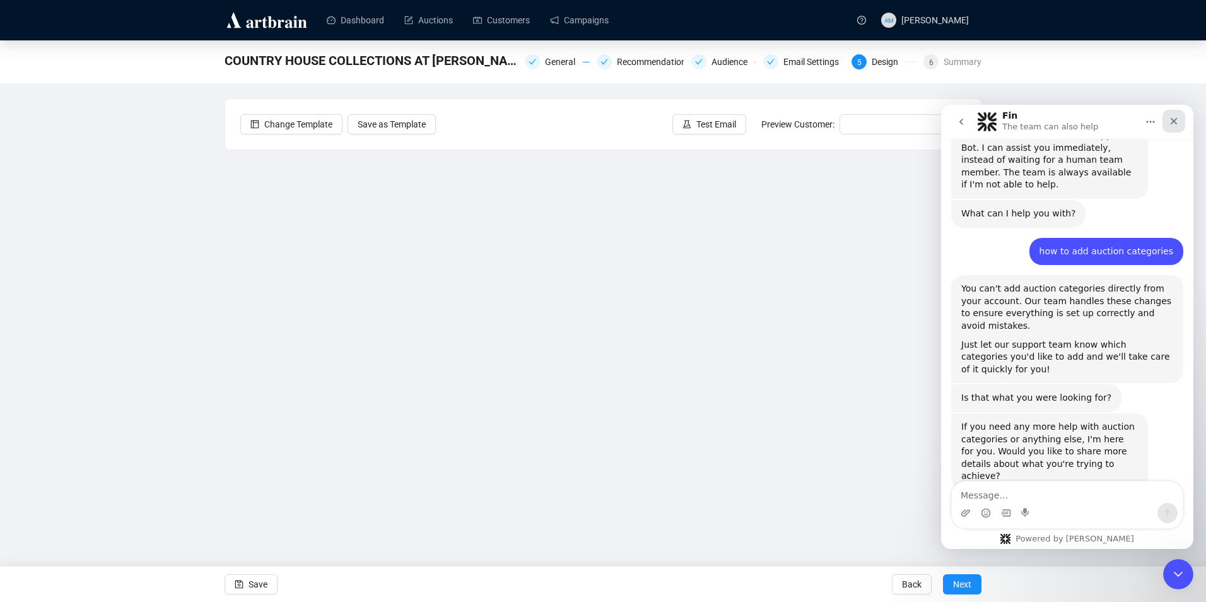
click at [1170, 120] on icon "Close" at bounding box center [1174, 121] width 10 height 10
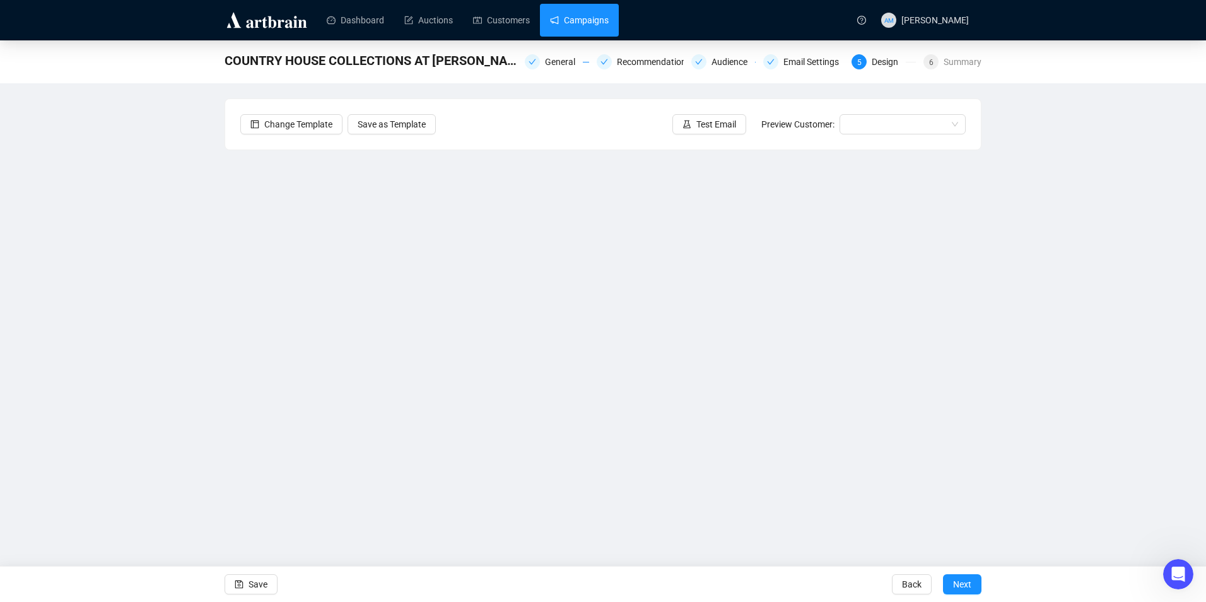
click at [576, 6] on link "Campaigns" at bounding box center [579, 20] width 59 height 33
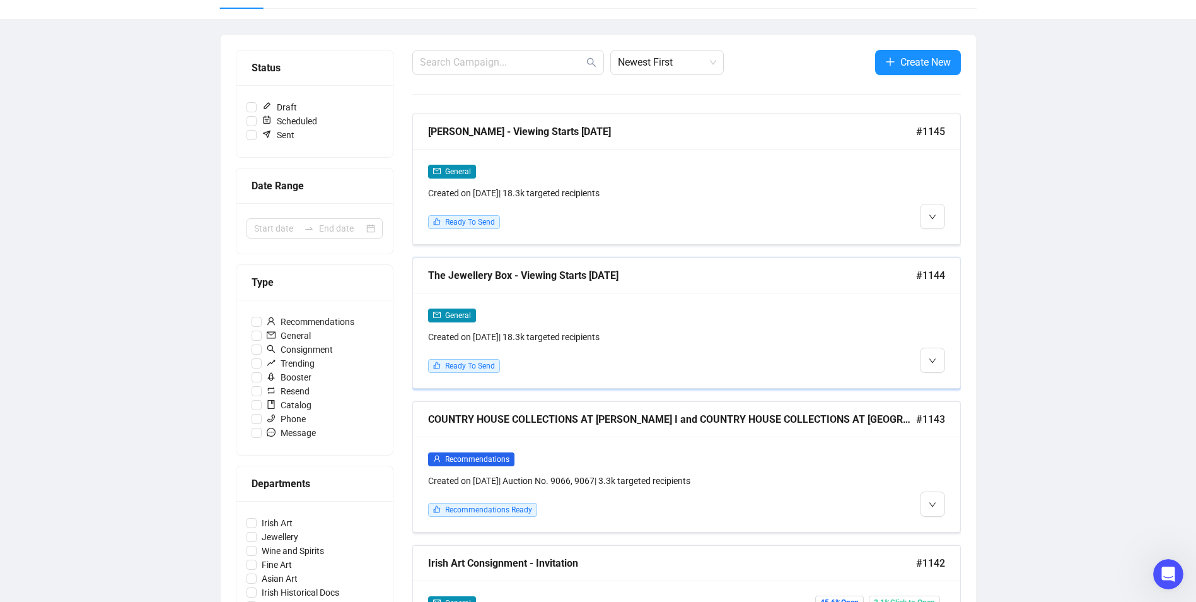
scroll to position [126, 0]
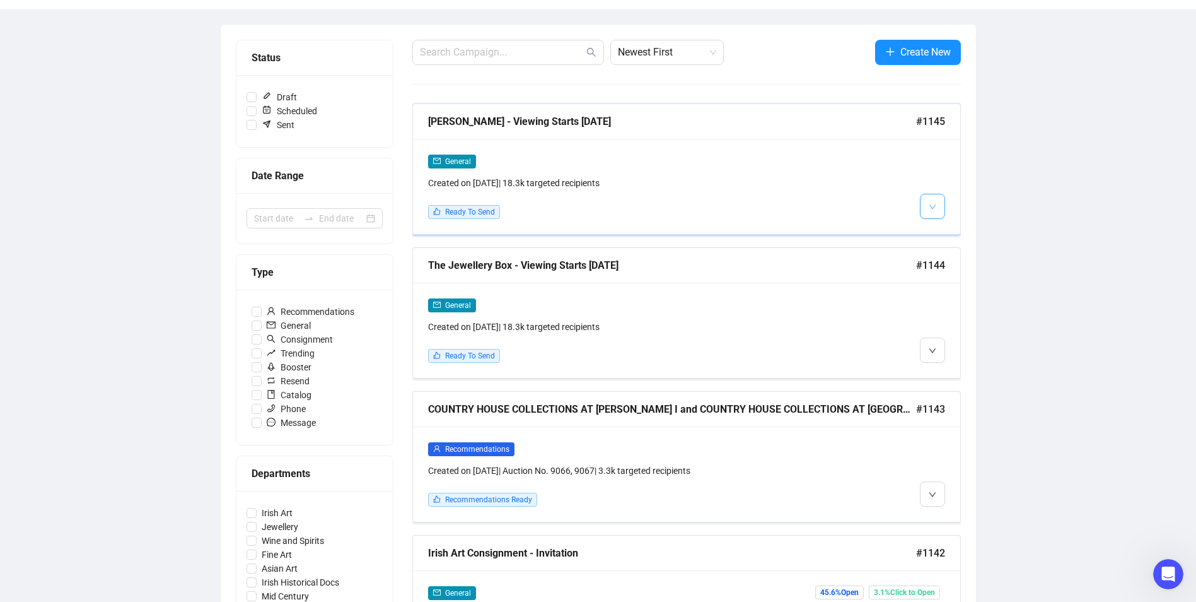
click at [940, 199] on button "button" at bounding box center [932, 206] width 25 height 25
click at [952, 230] on span "Edit" at bounding box center [952, 233] width 15 height 10
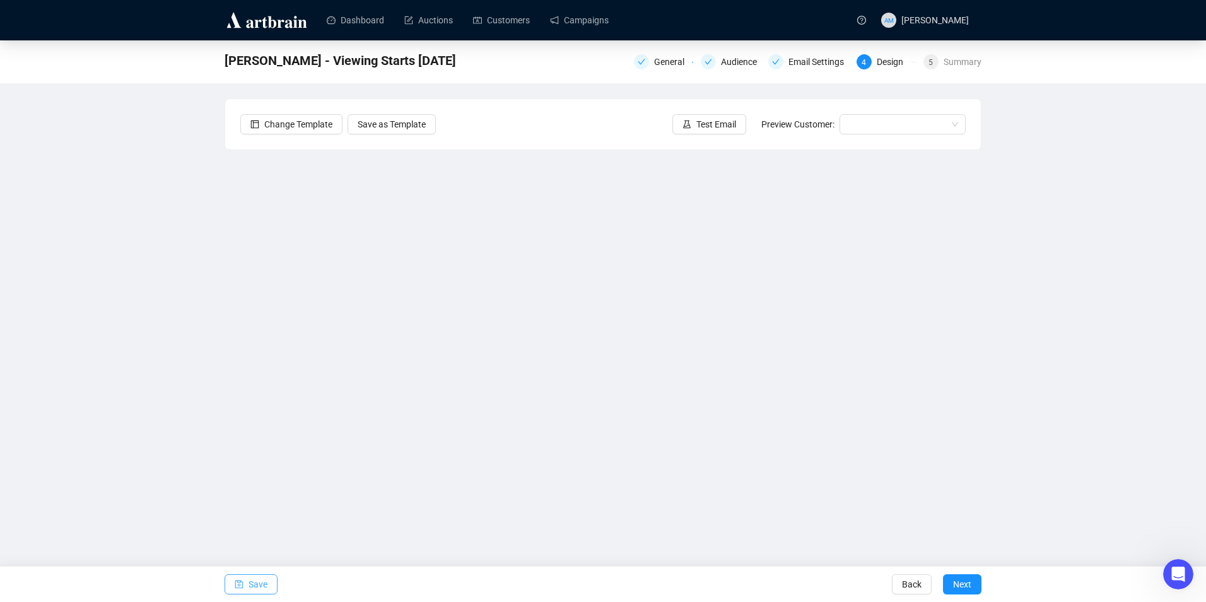
click at [259, 588] on span "Save" at bounding box center [257, 583] width 19 height 35
click at [264, 578] on span "Save" at bounding box center [257, 583] width 19 height 35
click at [264, 588] on span "Save" at bounding box center [257, 583] width 19 height 35
click at [257, 583] on span "Save" at bounding box center [257, 583] width 19 height 35
click at [258, 584] on span "Save" at bounding box center [257, 583] width 19 height 35
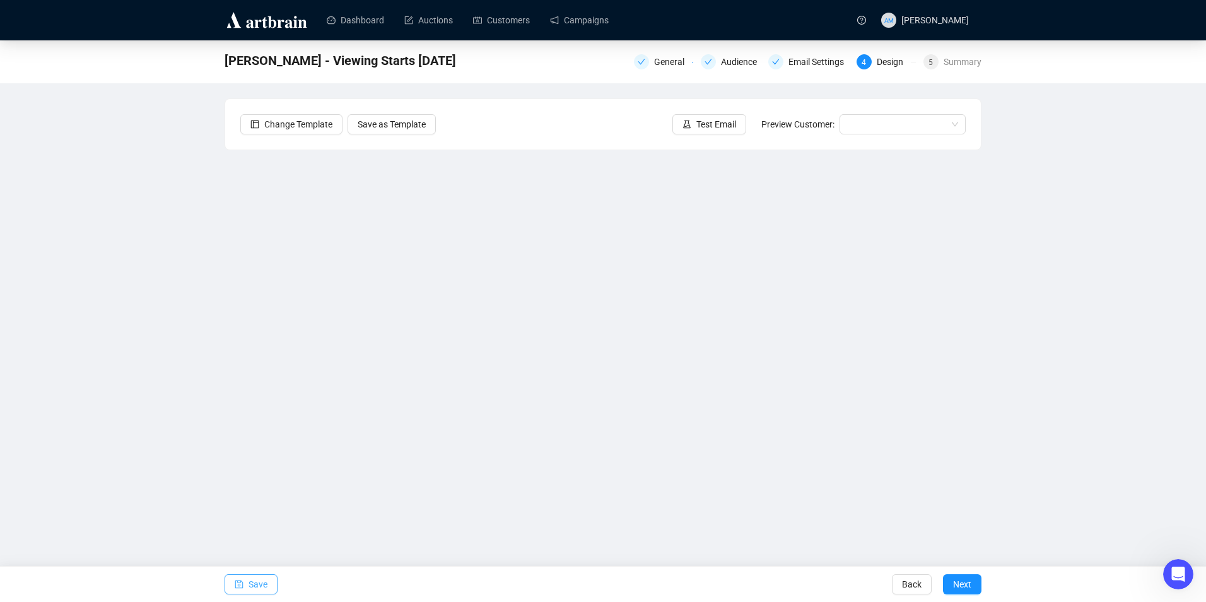
click at [250, 584] on span "Save" at bounding box center [257, 583] width 19 height 35
click at [266, 582] on span "Save" at bounding box center [257, 583] width 19 height 35
click at [252, 585] on span "Save" at bounding box center [257, 583] width 19 height 35
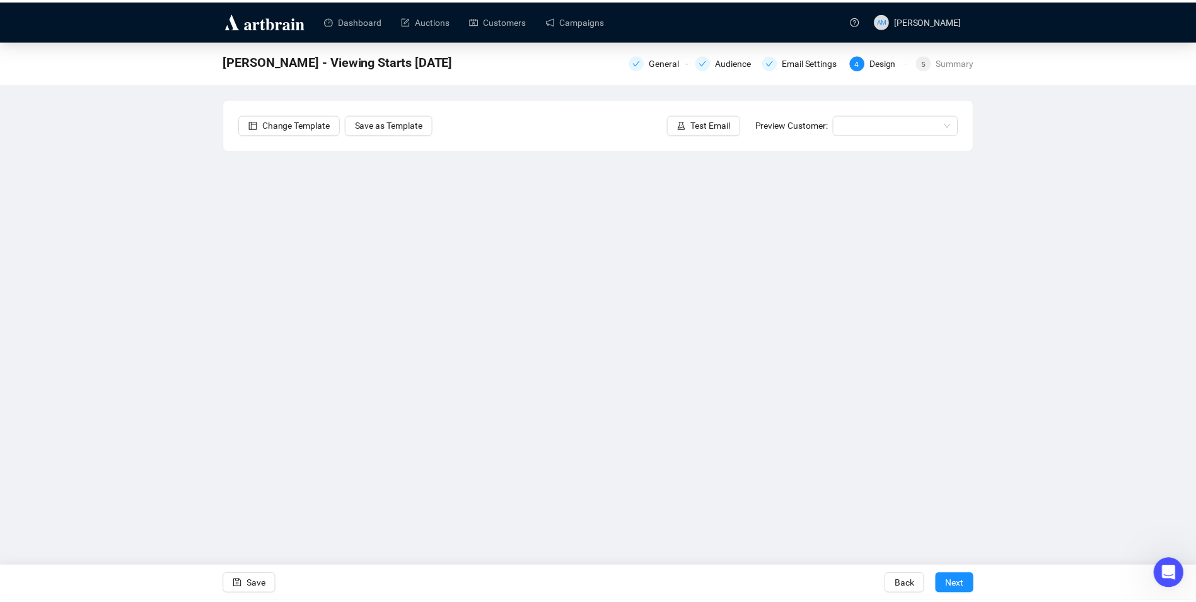
scroll to position [30, 0]
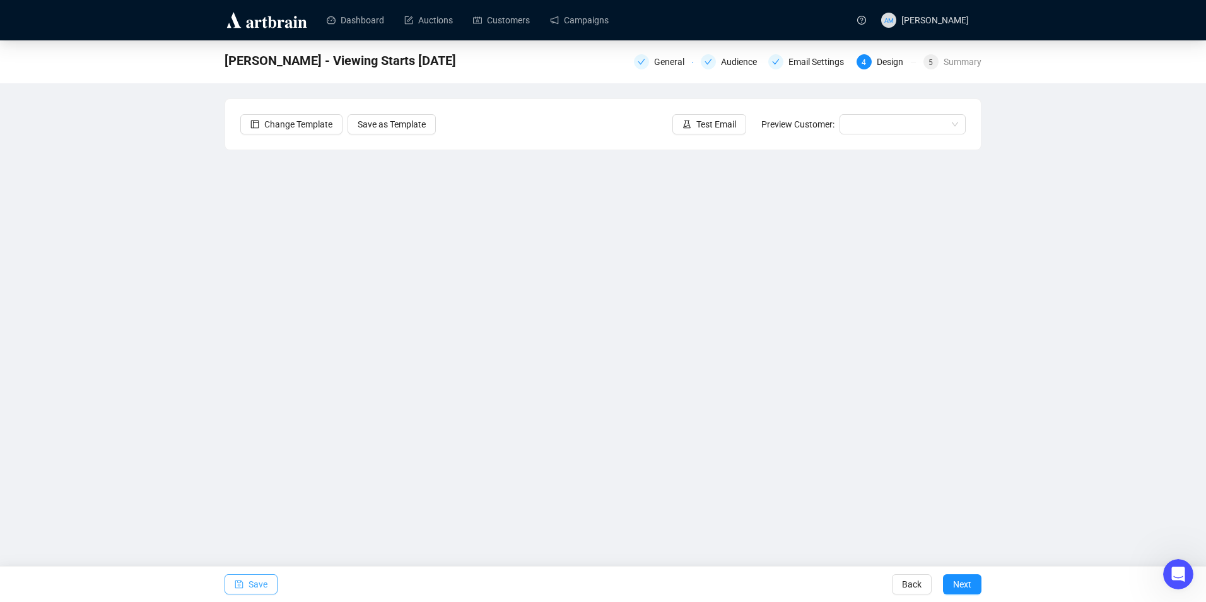
click at [258, 580] on span "Save" at bounding box center [257, 583] width 19 height 35
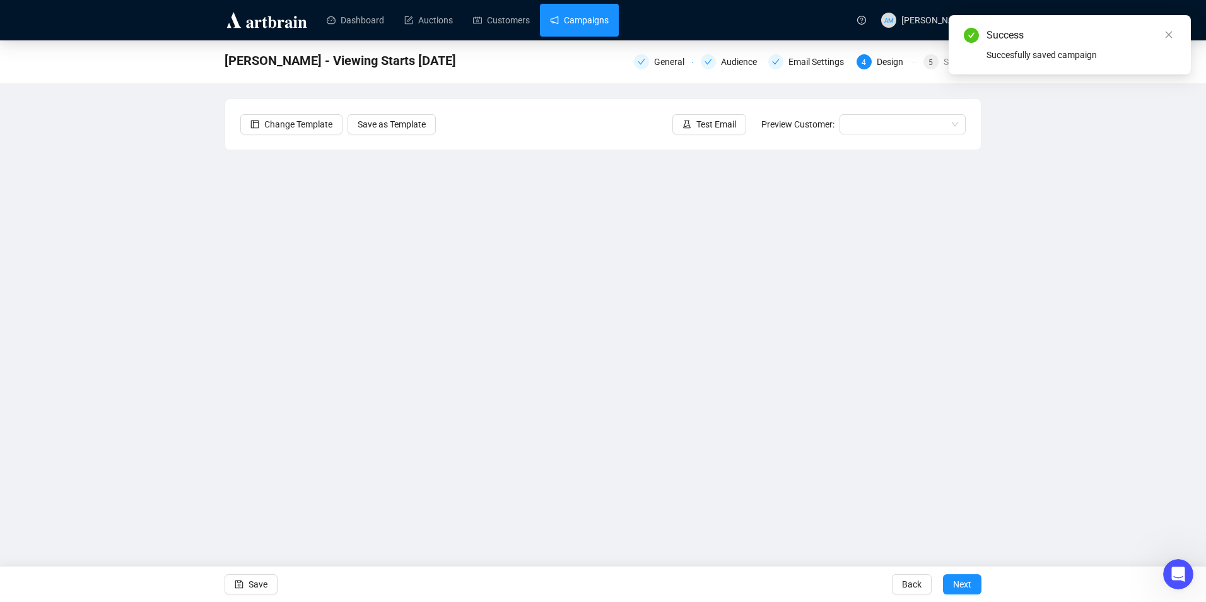
click at [566, 24] on link "Campaigns" at bounding box center [579, 20] width 59 height 33
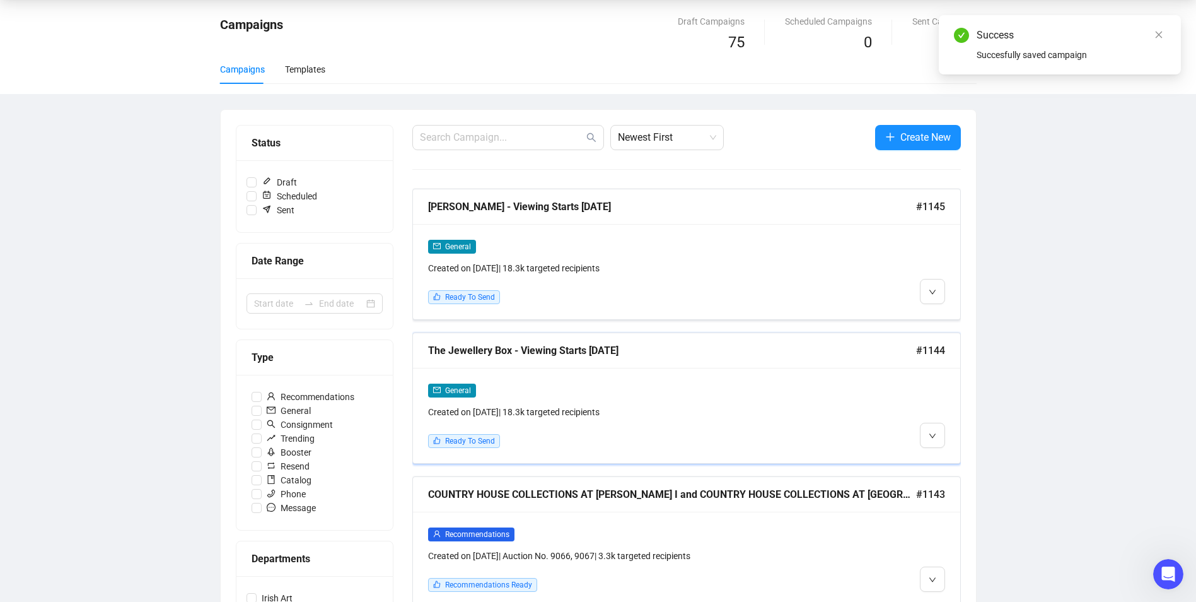
scroll to position [126, 0]
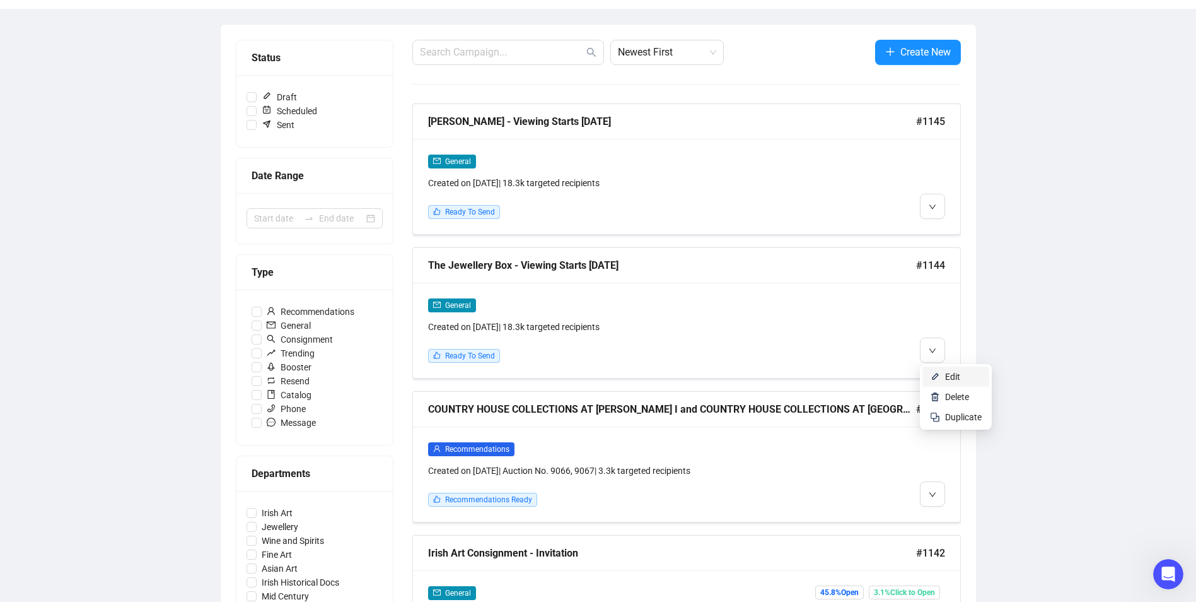
click at [948, 377] on span "Edit" at bounding box center [952, 376] width 15 height 10
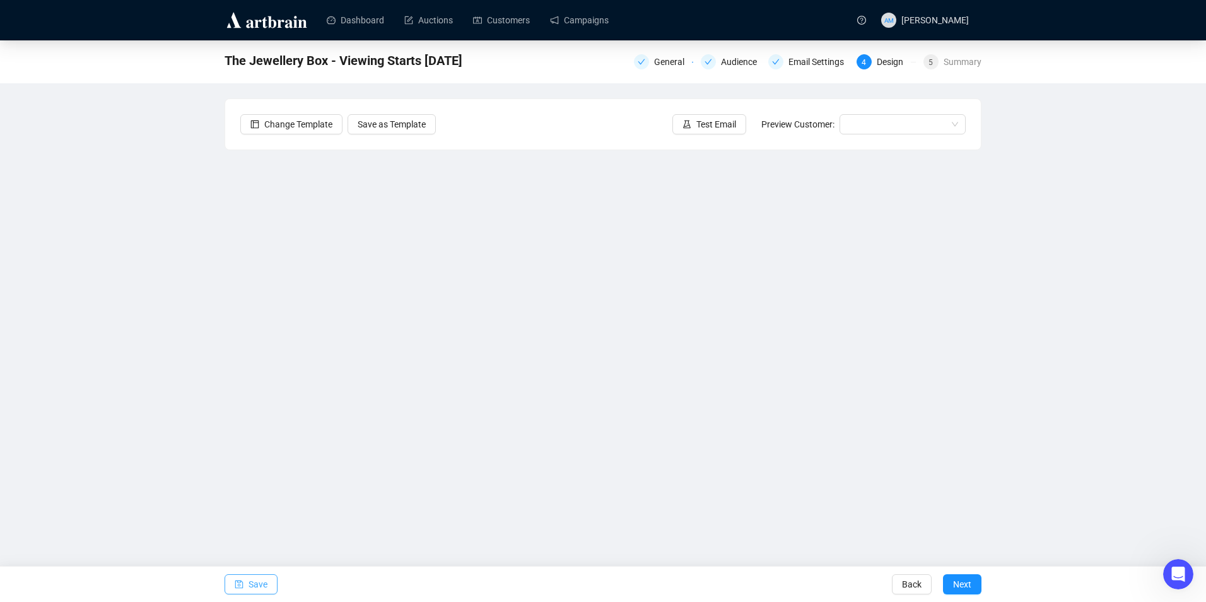
click at [255, 582] on span "Save" at bounding box center [257, 583] width 19 height 35
click at [271, 577] on button "Save" at bounding box center [251, 584] width 53 height 20
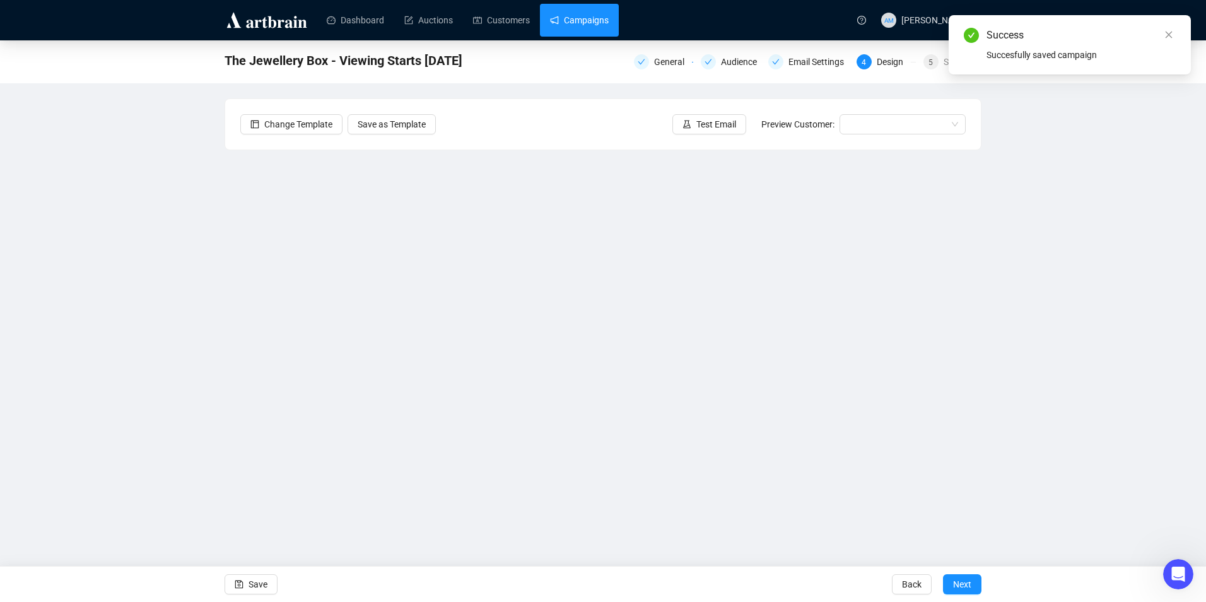
click at [609, 6] on link "Campaigns" at bounding box center [579, 20] width 59 height 33
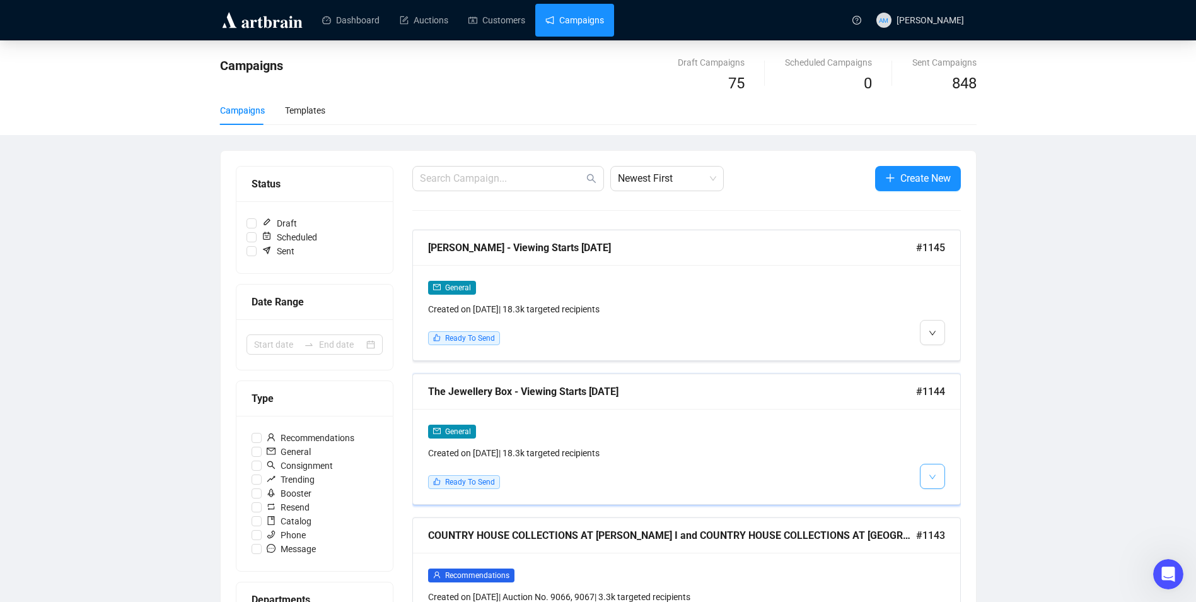
click at [937, 472] on button "button" at bounding box center [932, 476] width 25 height 25
click at [944, 497] on li "Edit" at bounding box center [956, 503] width 67 height 20
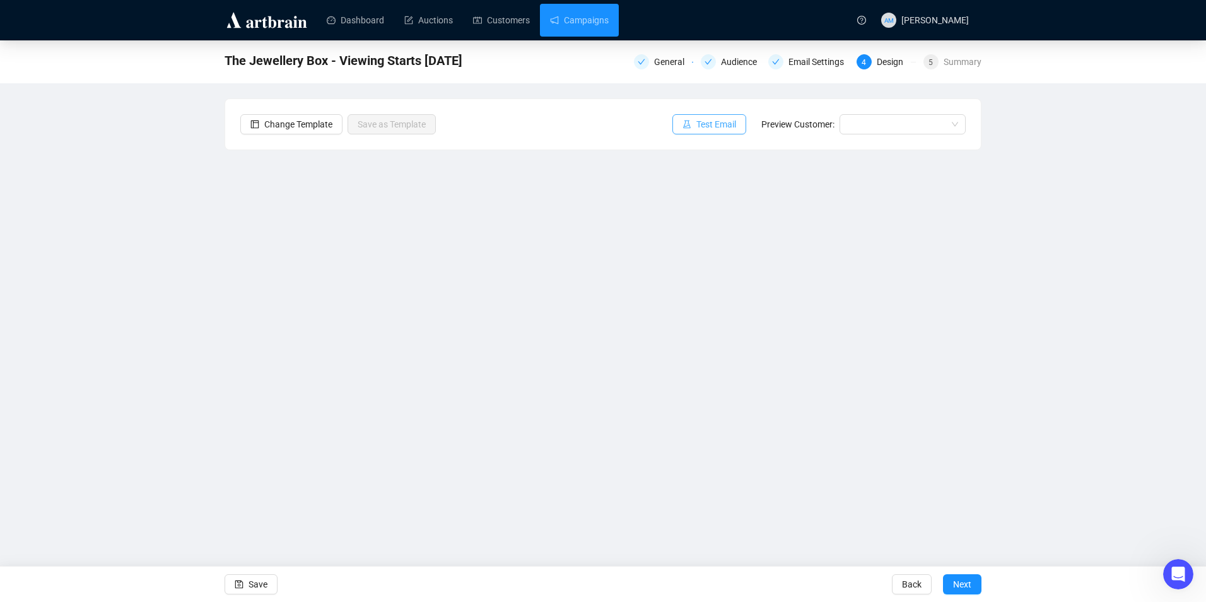
click at [711, 124] on span "Test Email" at bounding box center [716, 124] width 40 height 14
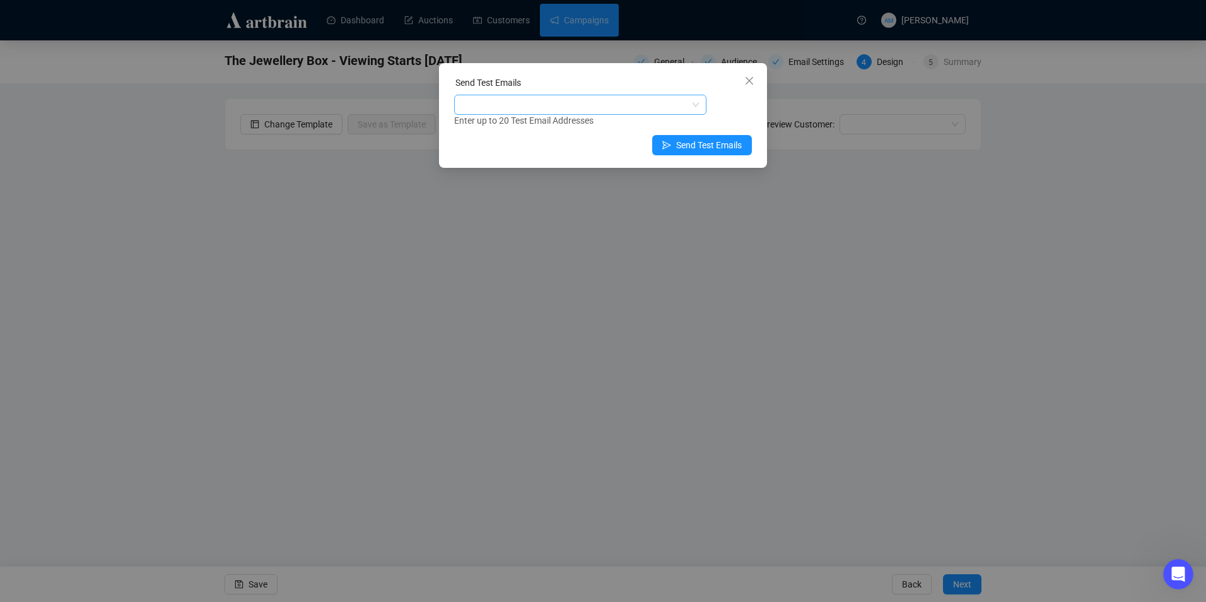
click at [543, 108] on div at bounding box center [574, 105] width 234 height 18
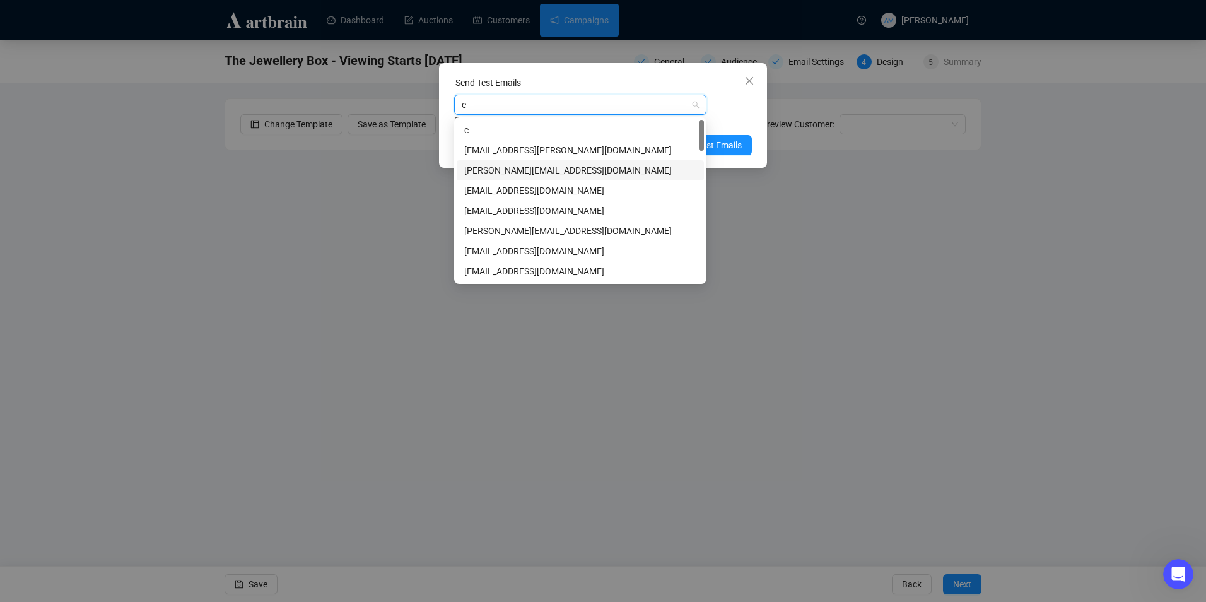
type input "cl"
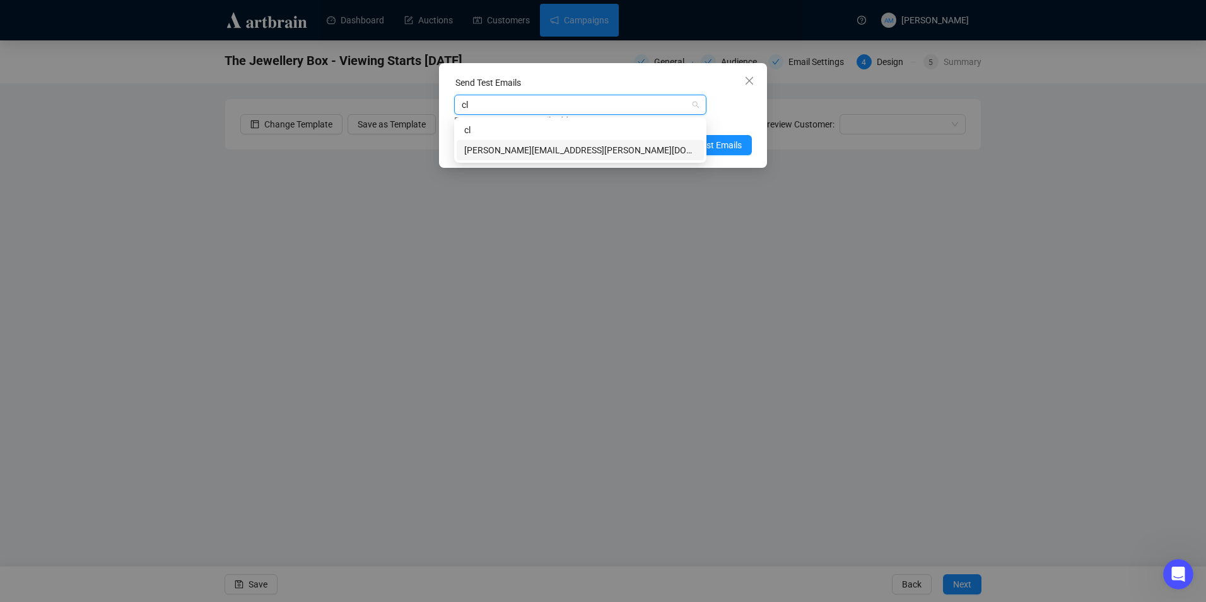
click at [537, 149] on div "[PERSON_NAME][EMAIL_ADDRESS][PERSON_NAME][DOMAIN_NAME]" at bounding box center [580, 150] width 232 height 14
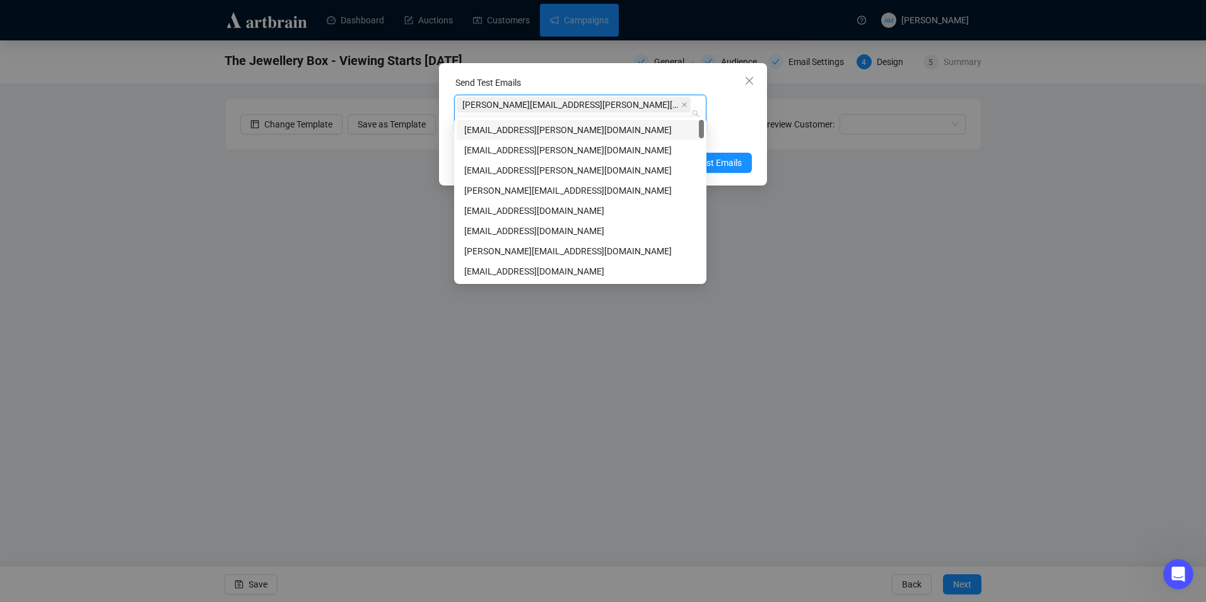
click at [735, 100] on div "[PERSON_NAME][EMAIL_ADDRESS][PERSON_NAME][DOMAIN_NAME] Enter up to 20 Test Emai…" at bounding box center [603, 120] width 298 height 50
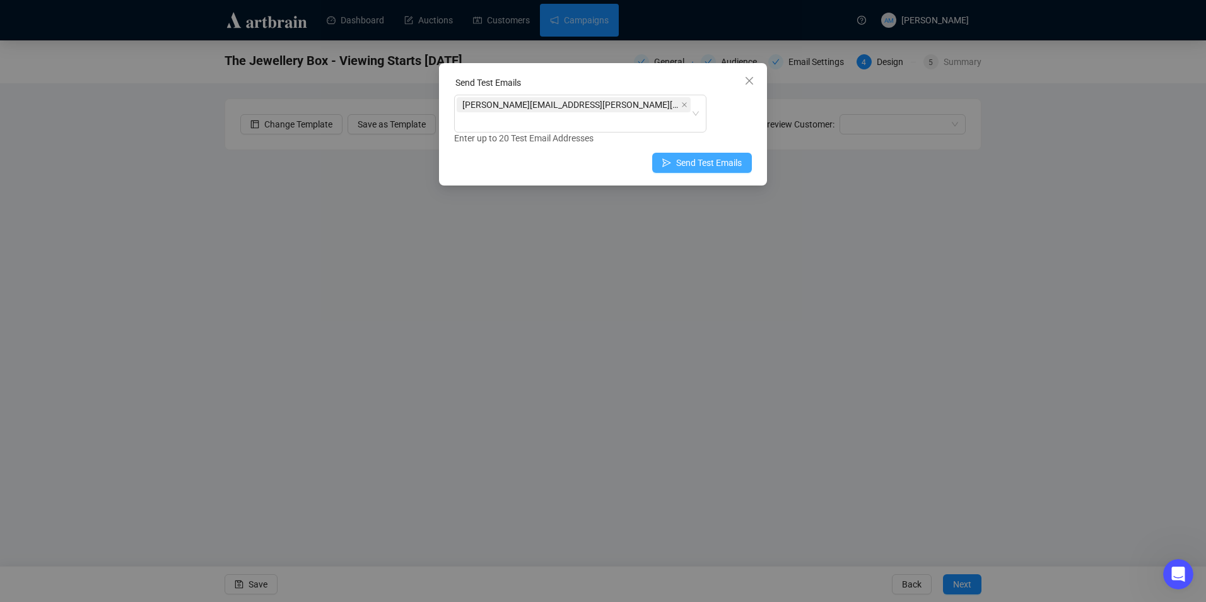
click at [720, 156] on span "Send Test Emails" at bounding box center [709, 163] width 66 height 14
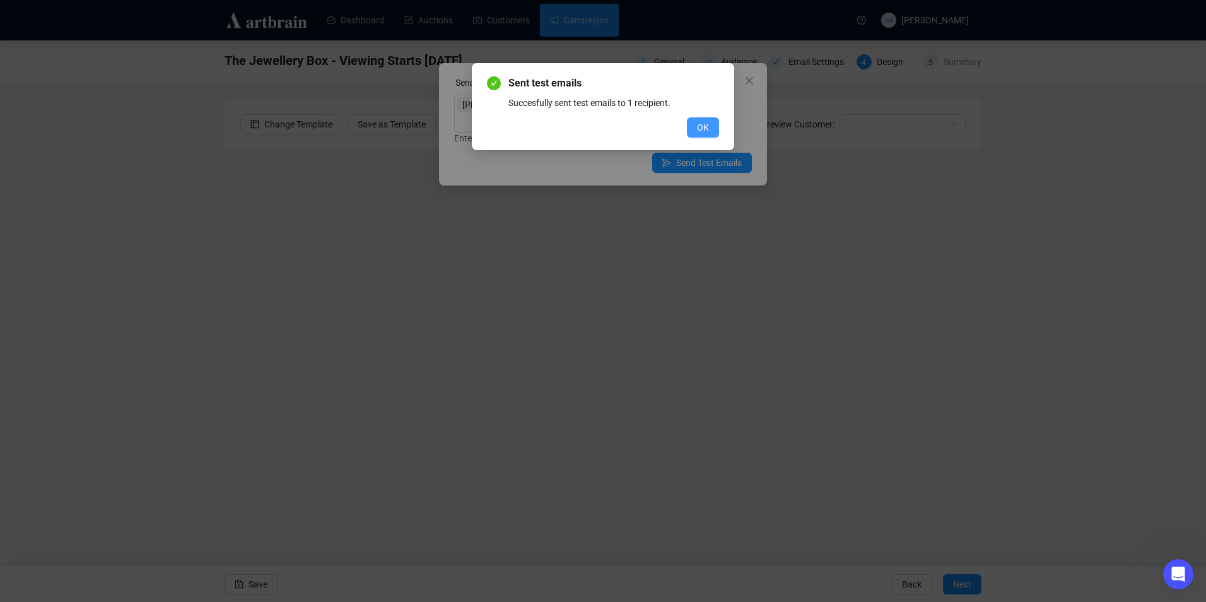
click at [695, 122] on button "OK" at bounding box center [703, 127] width 32 height 20
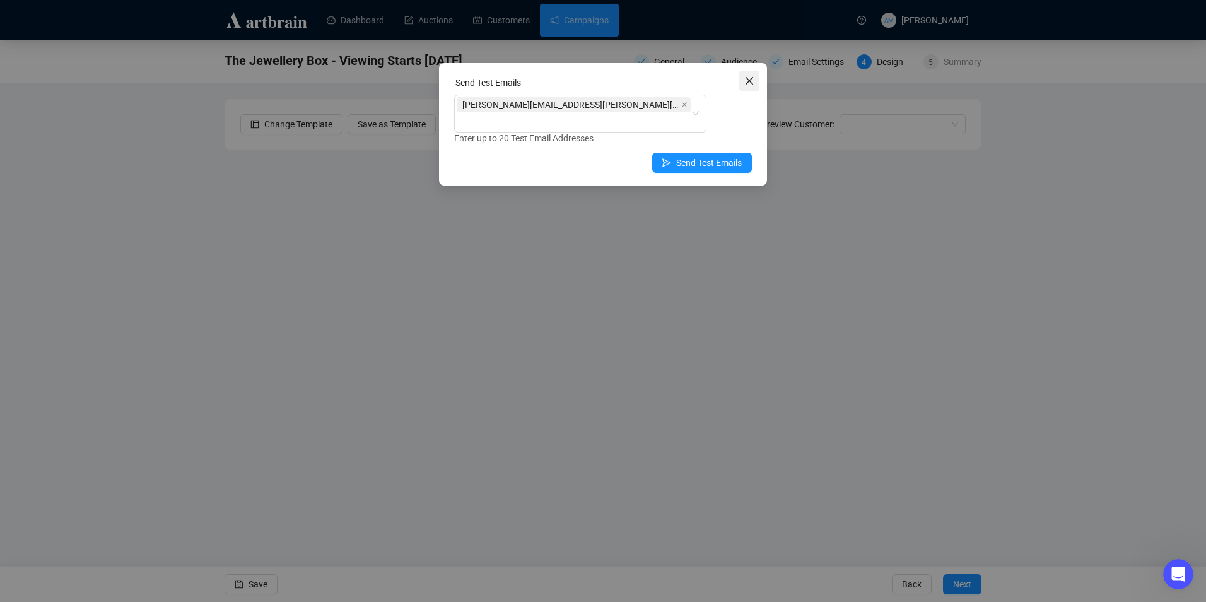
click at [745, 81] on icon "close" at bounding box center [749, 81] width 10 height 10
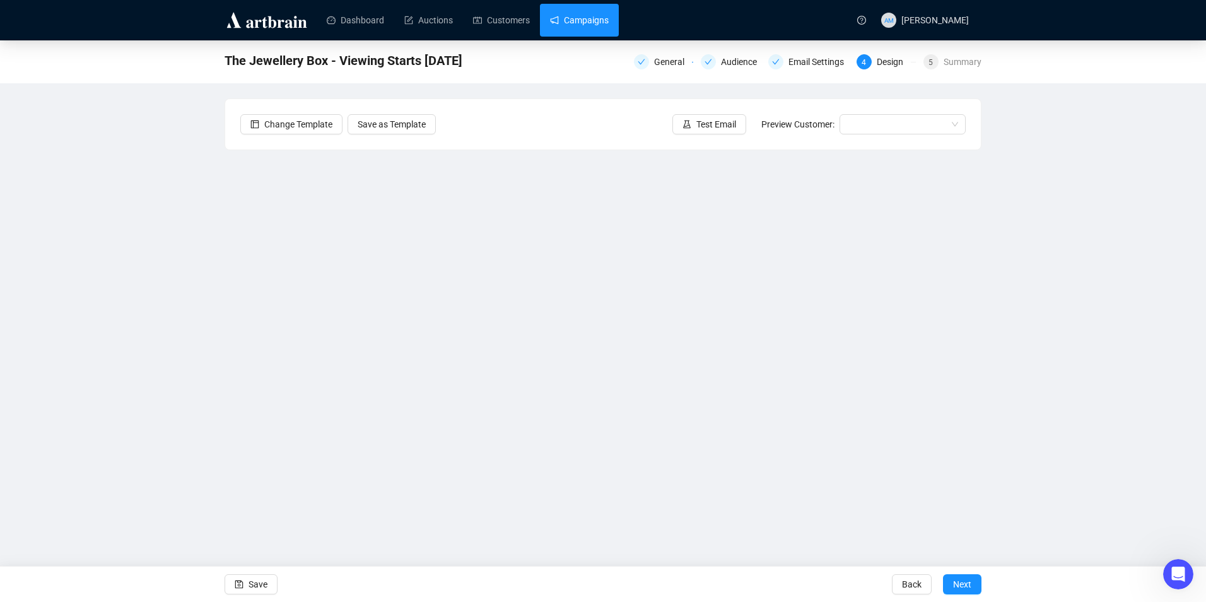
drag, startPoint x: 571, startPoint y: 18, endPoint x: 567, endPoint y: 30, distance: 12.6
click at [571, 18] on link "Campaigns" at bounding box center [579, 20] width 59 height 33
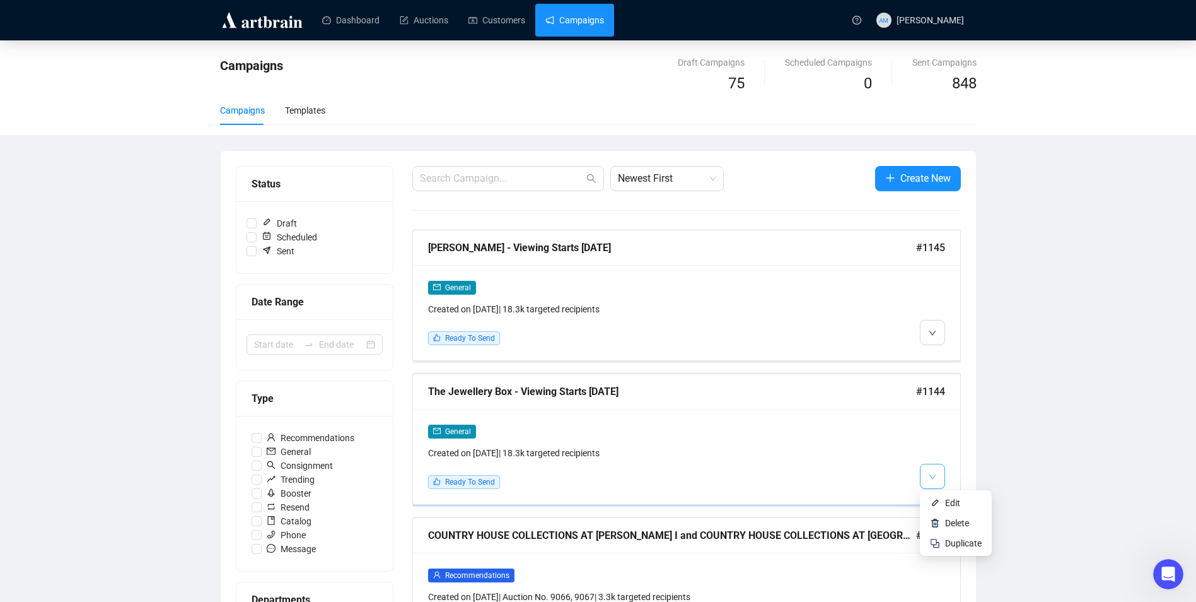
click at [932, 479] on icon "down" at bounding box center [933, 477] width 8 height 8
click at [942, 500] on li "Edit" at bounding box center [956, 503] width 67 height 20
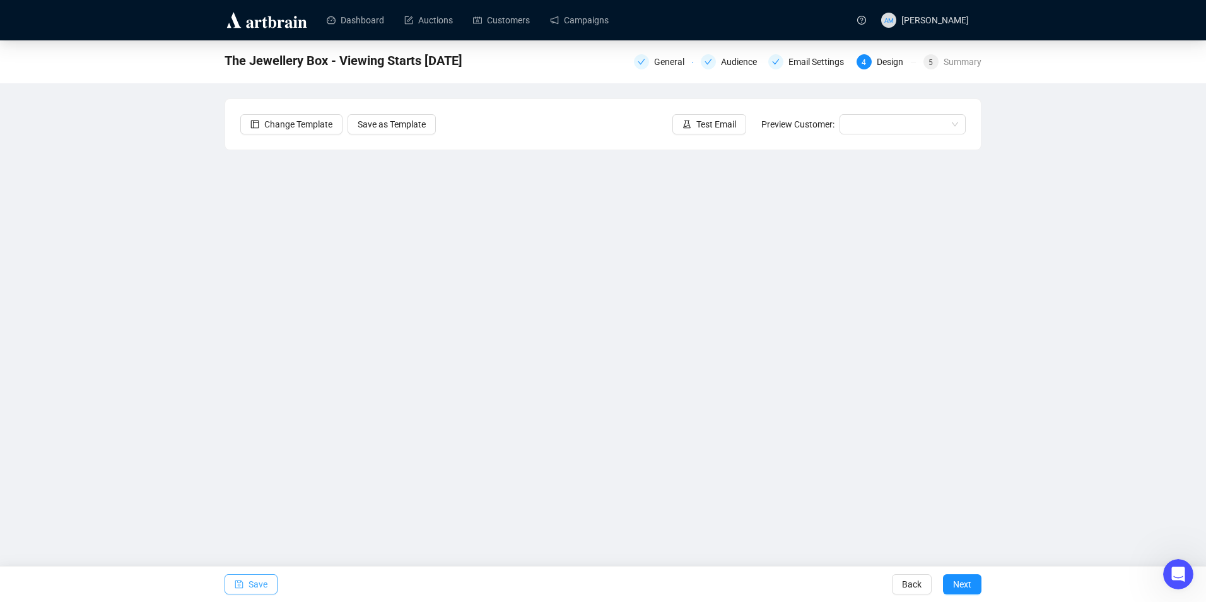
click at [260, 587] on span "Save" at bounding box center [257, 583] width 19 height 35
click at [255, 584] on span "Save" at bounding box center [257, 583] width 19 height 35
click at [229, 577] on button "Save" at bounding box center [251, 584] width 53 height 20
click at [266, 582] on span "Save" at bounding box center [257, 583] width 19 height 35
click at [260, 585] on span "Save" at bounding box center [257, 583] width 19 height 35
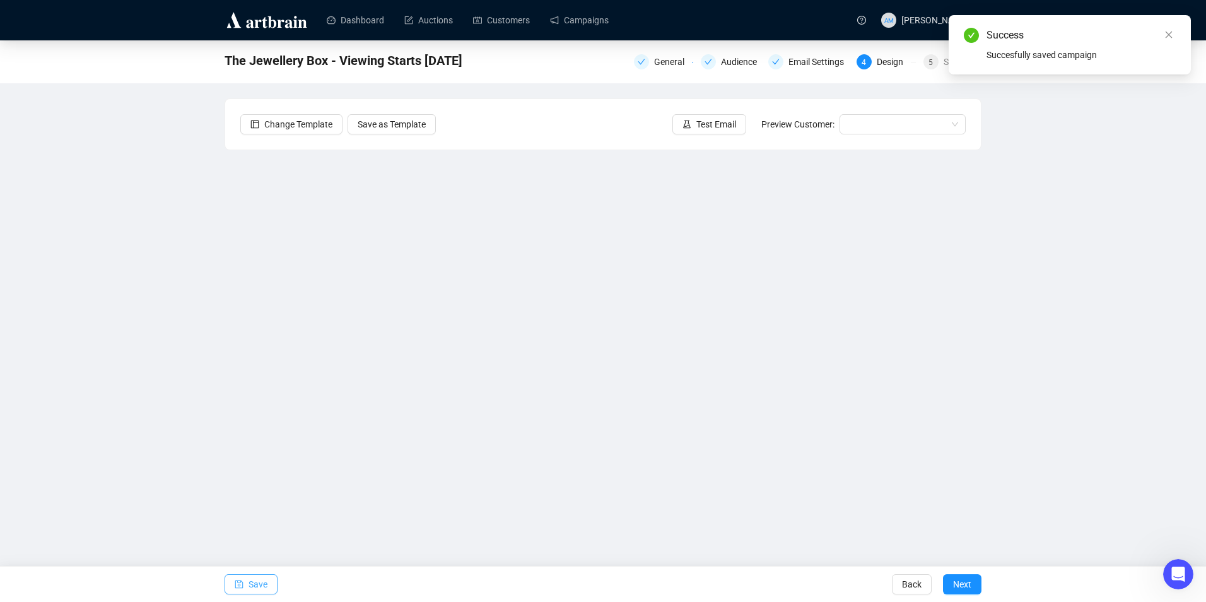
click at [250, 584] on span "Save" at bounding box center [257, 583] width 19 height 35
click at [590, 32] on link "Campaigns" at bounding box center [579, 20] width 59 height 33
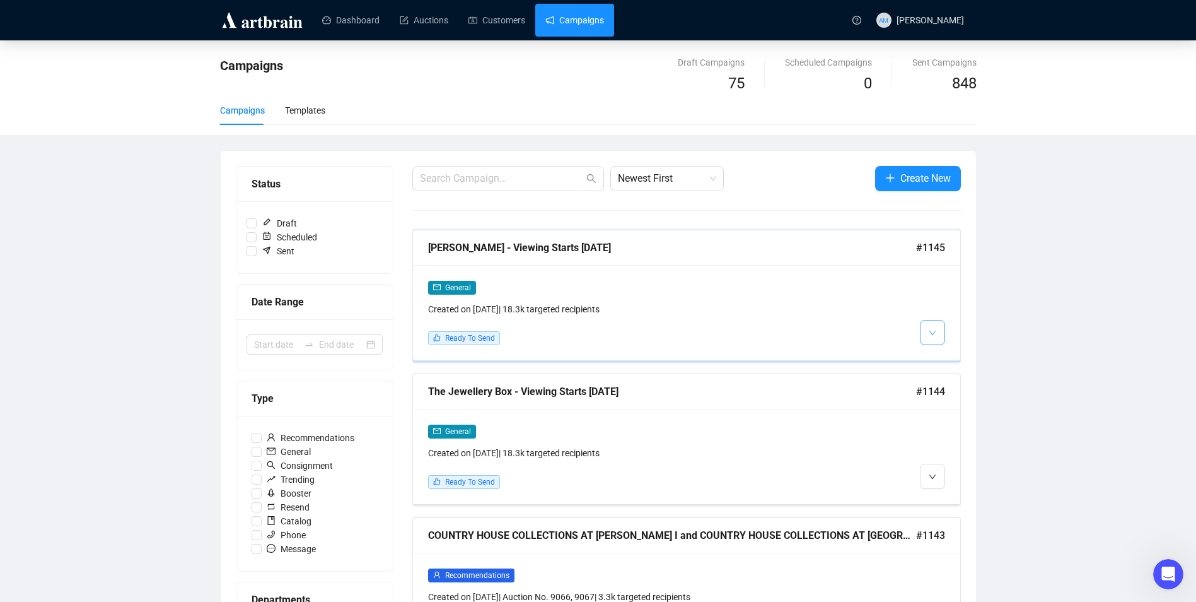
click at [932, 330] on icon "down" at bounding box center [933, 333] width 8 height 8
click at [954, 361] on span "Edit" at bounding box center [952, 359] width 15 height 10
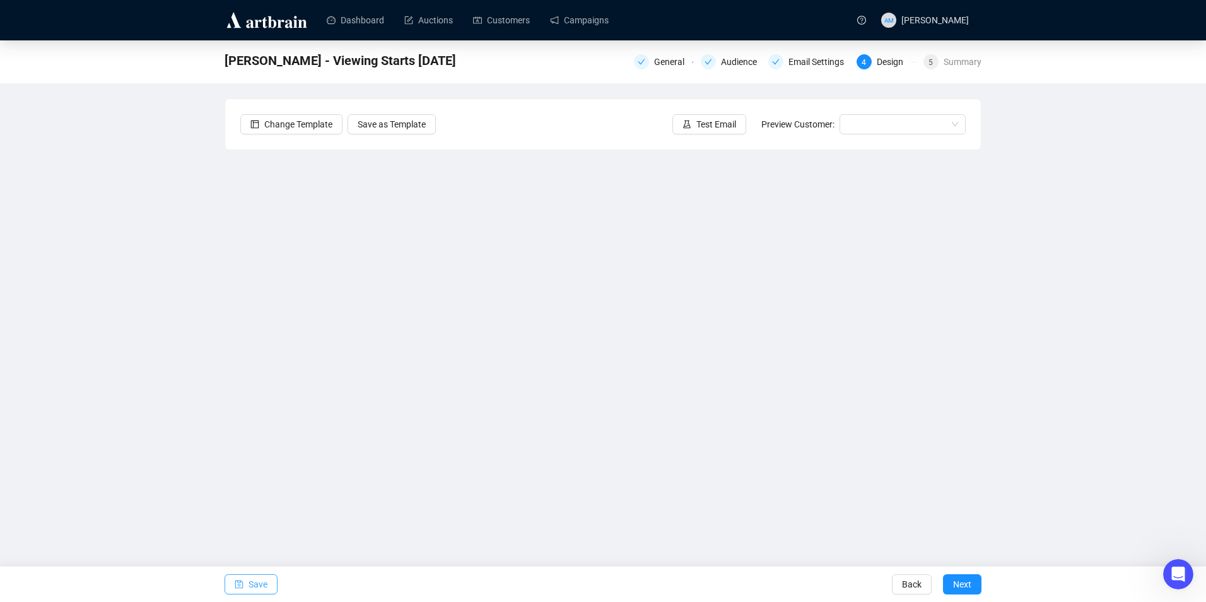
click at [260, 585] on span "Save" at bounding box center [257, 583] width 19 height 35
click at [272, 579] on button "Save" at bounding box center [251, 584] width 53 height 20
click at [270, 582] on button "Save" at bounding box center [251, 584] width 53 height 20
click at [595, 23] on link "Campaigns" at bounding box center [579, 20] width 59 height 33
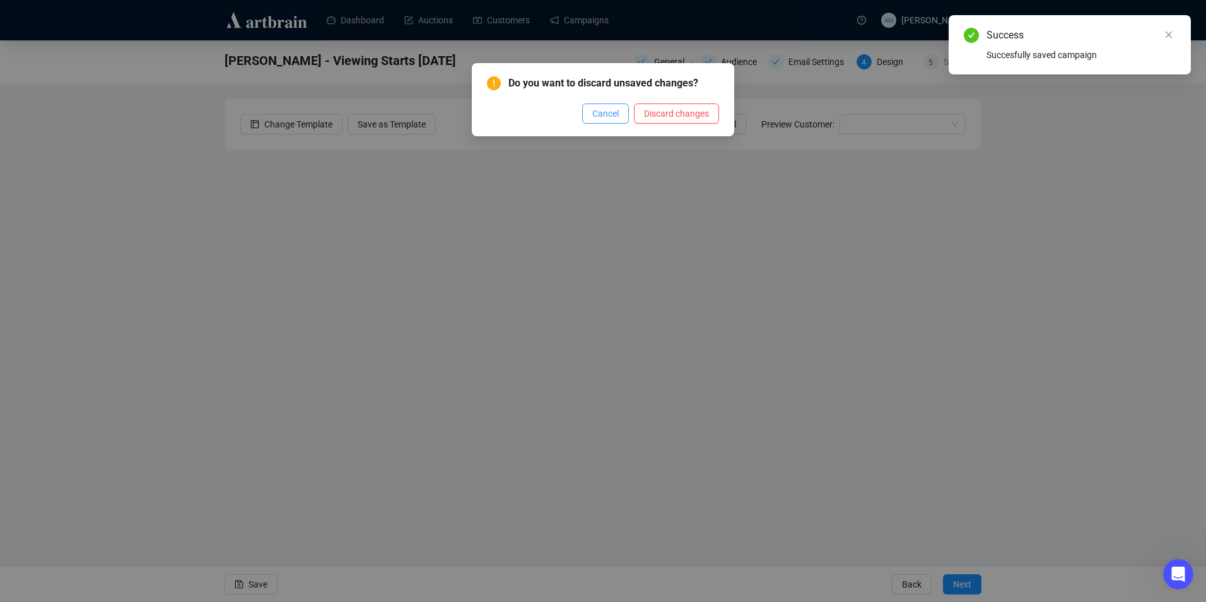
click at [611, 112] on span "Cancel" at bounding box center [605, 114] width 26 height 14
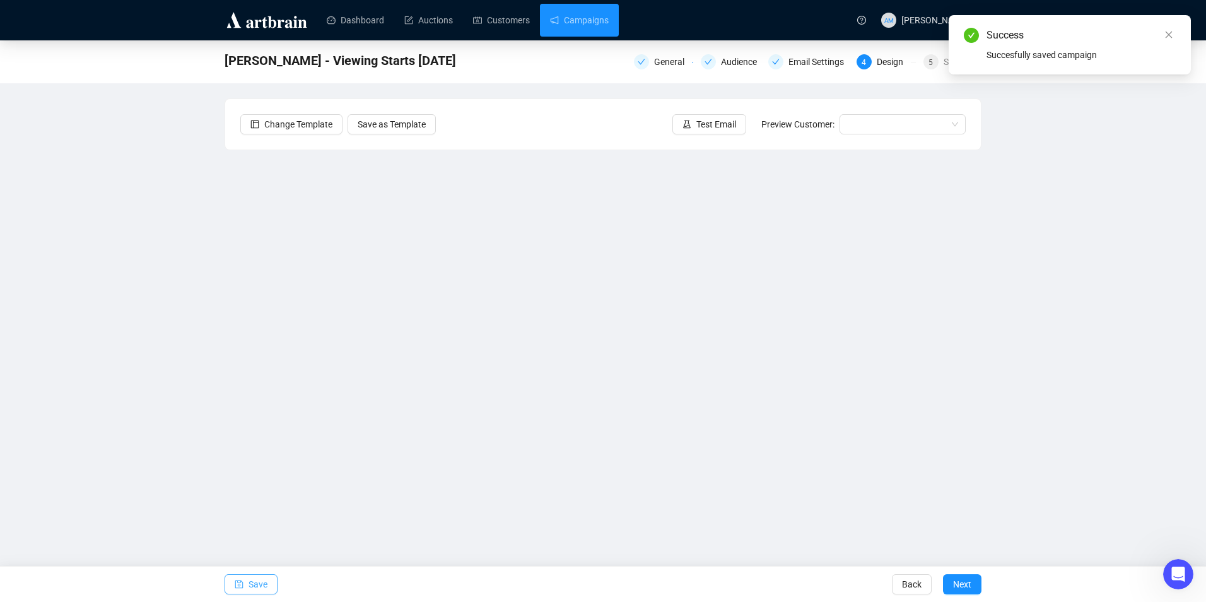
click at [259, 587] on span "Save" at bounding box center [257, 583] width 19 height 35
click at [573, 21] on link "Campaigns" at bounding box center [579, 20] width 59 height 33
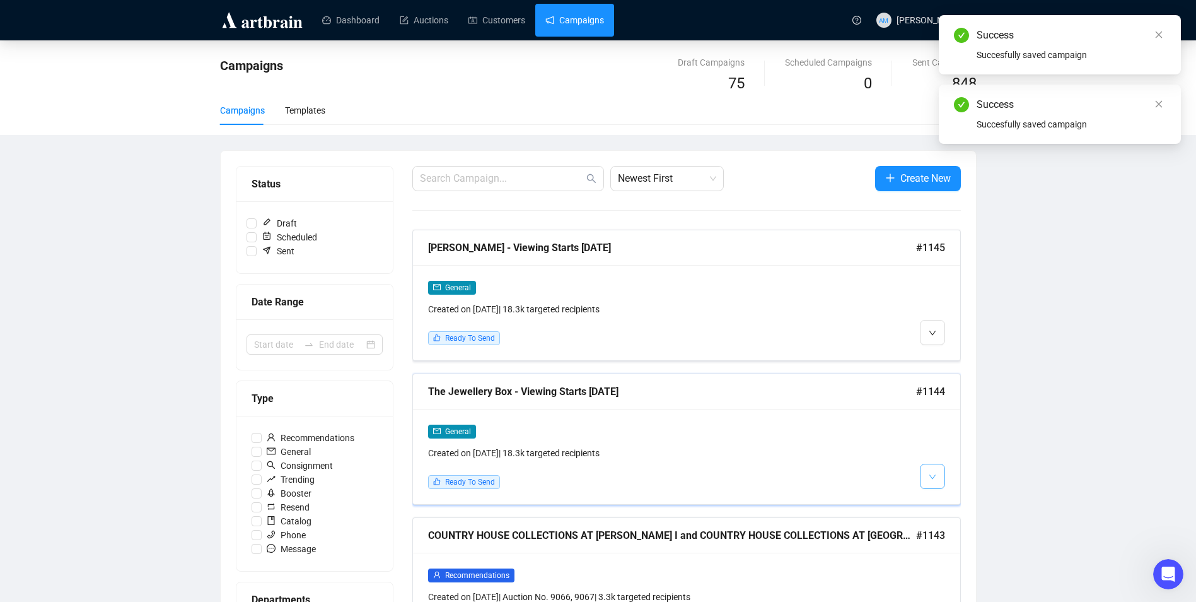
click at [926, 474] on button "button" at bounding box center [932, 476] width 25 height 25
click at [926, 471] on button "button" at bounding box center [932, 476] width 25 height 25
click at [959, 499] on span "Edit" at bounding box center [952, 503] width 15 height 10
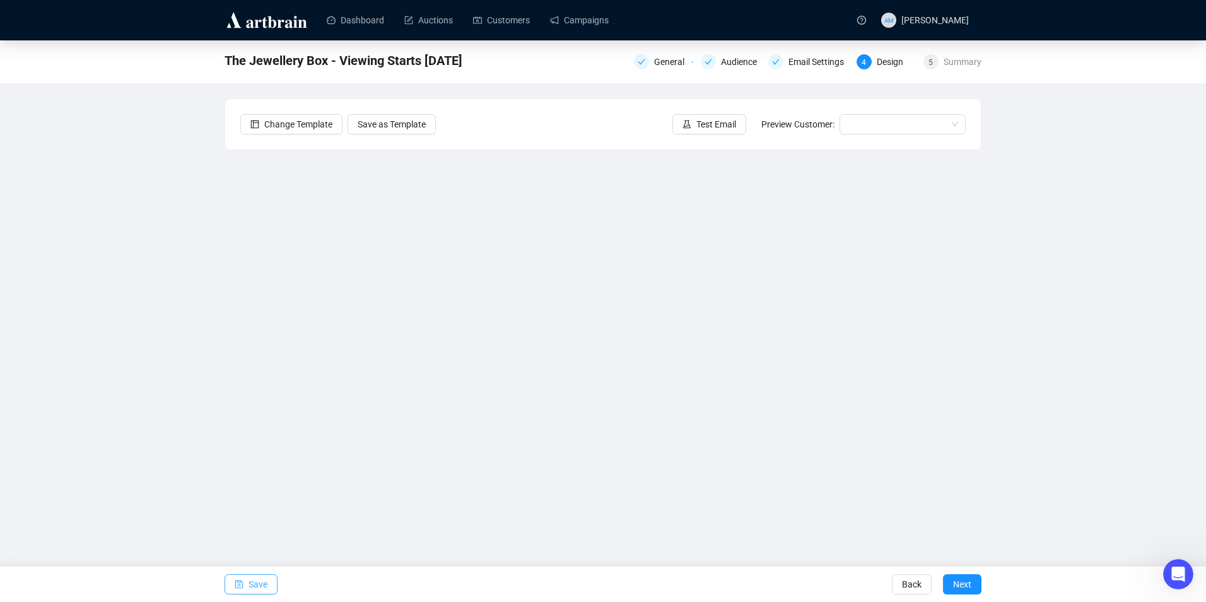
click at [252, 587] on span "Save" at bounding box center [257, 583] width 19 height 35
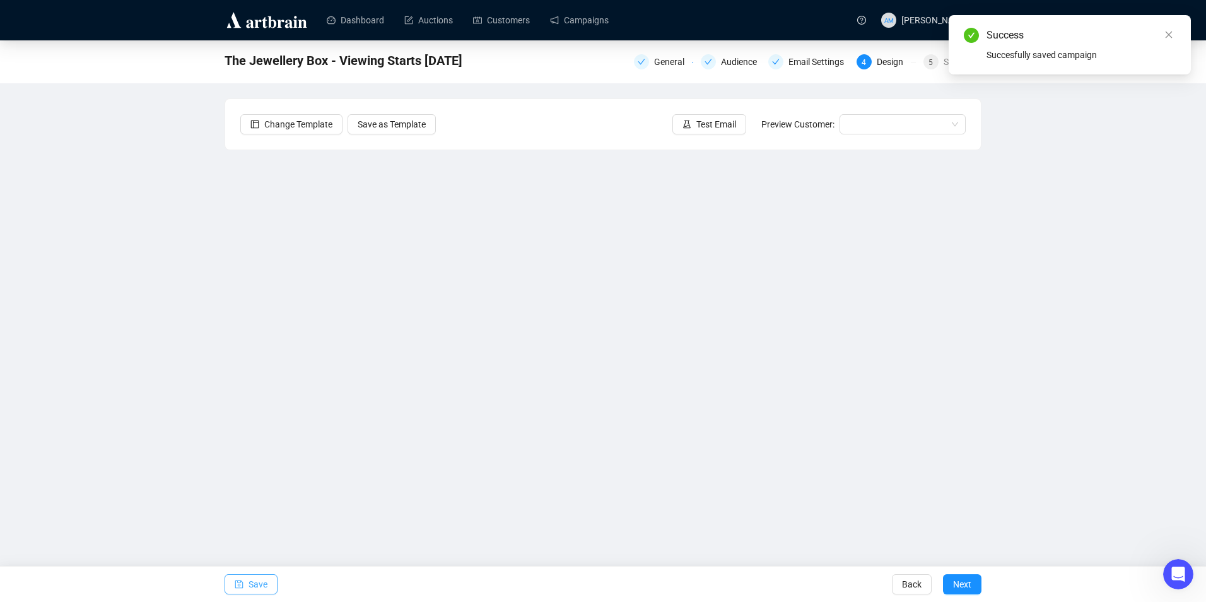
click at [257, 587] on span "Save" at bounding box center [257, 583] width 19 height 35
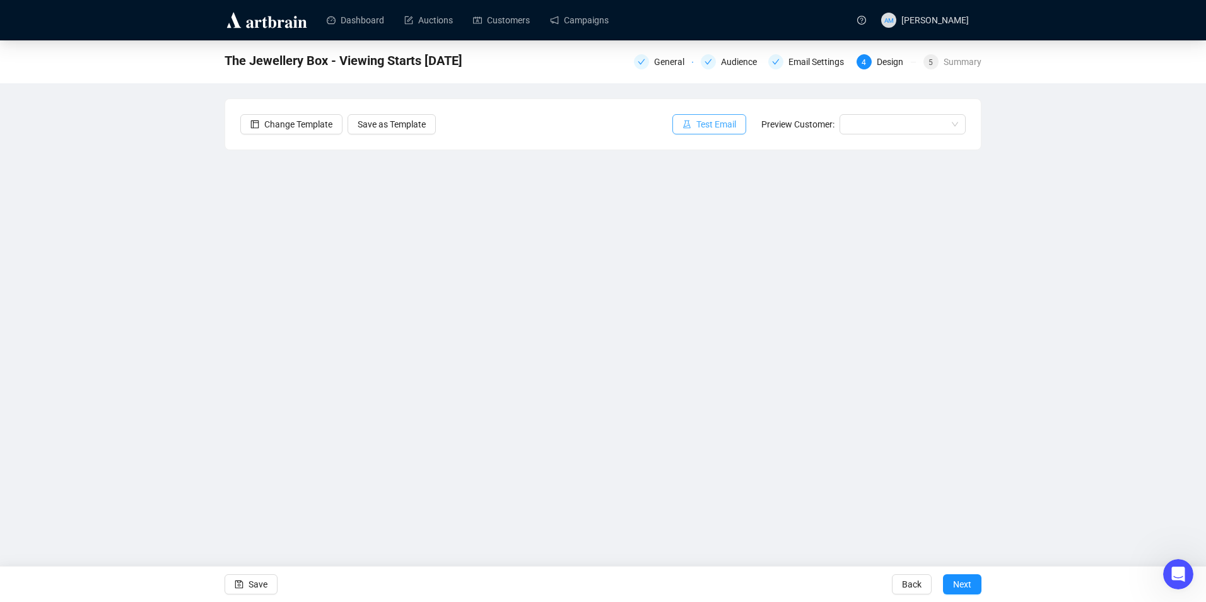
click at [695, 120] on button "Test Email" at bounding box center [709, 124] width 74 height 20
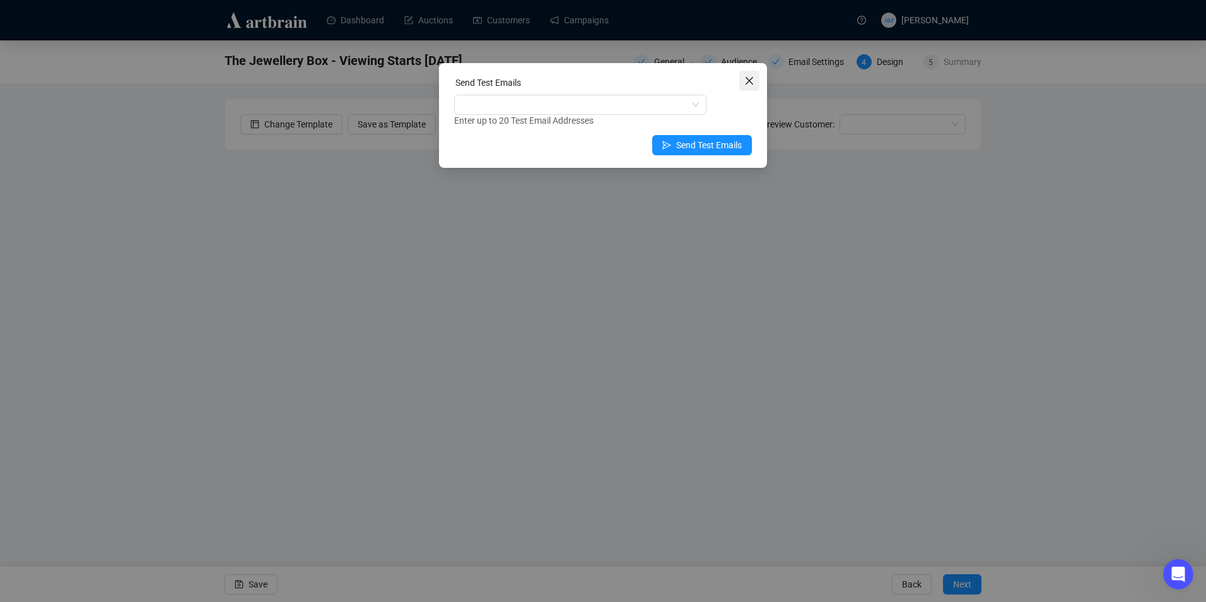
click at [746, 80] on icon "close" at bounding box center [749, 81] width 10 height 10
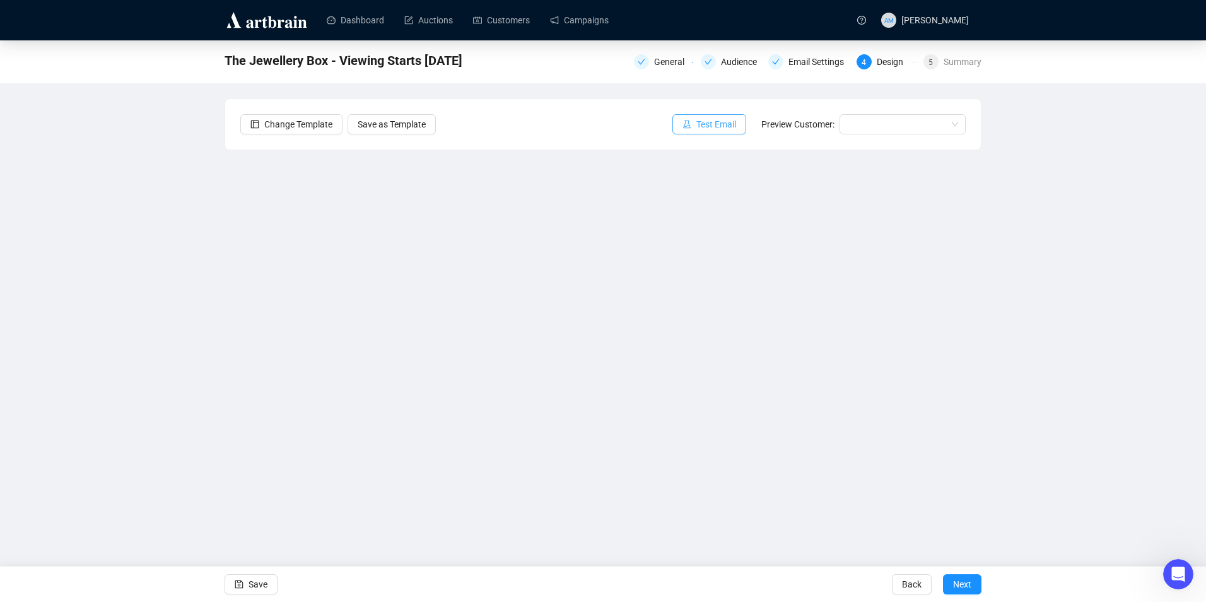
click at [698, 119] on button "Test Email" at bounding box center [709, 124] width 74 height 20
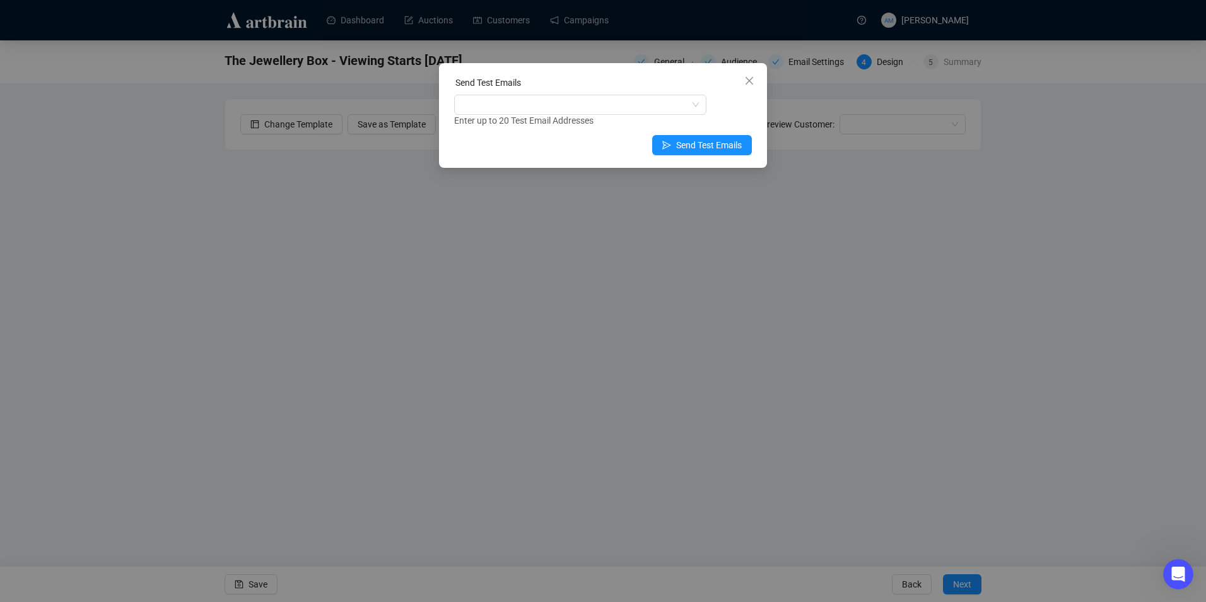
click at [752, 79] on icon "close" at bounding box center [749, 81] width 10 height 10
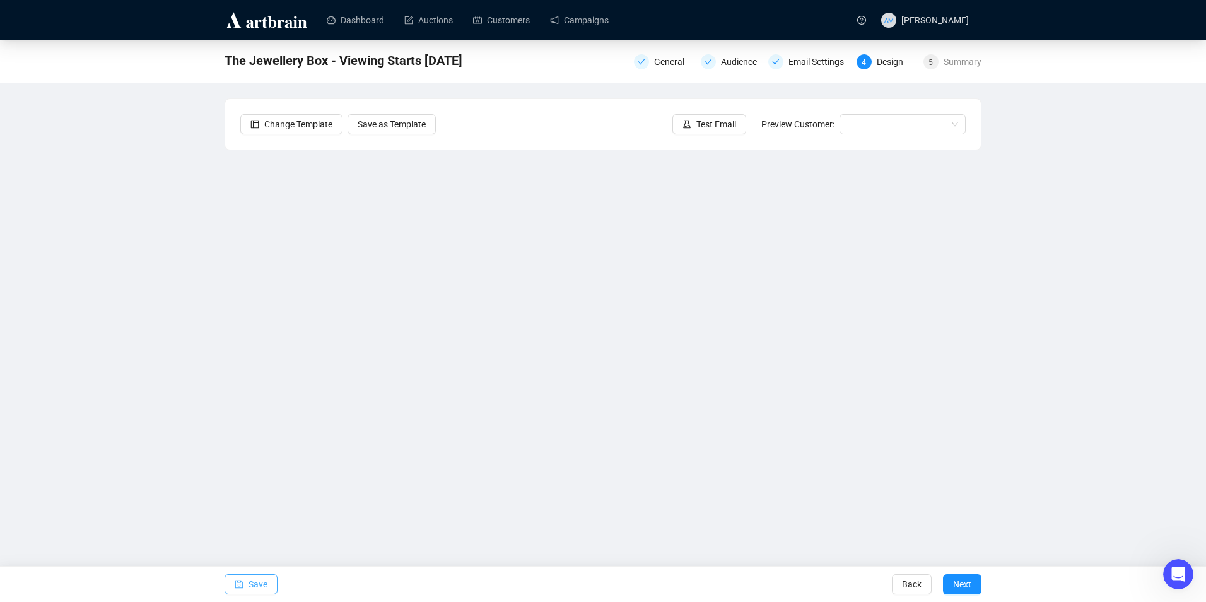
click at [249, 597] on span "Save" at bounding box center [257, 583] width 19 height 35
click at [959, 67] on div "Summary" at bounding box center [963, 61] width 38 height 15
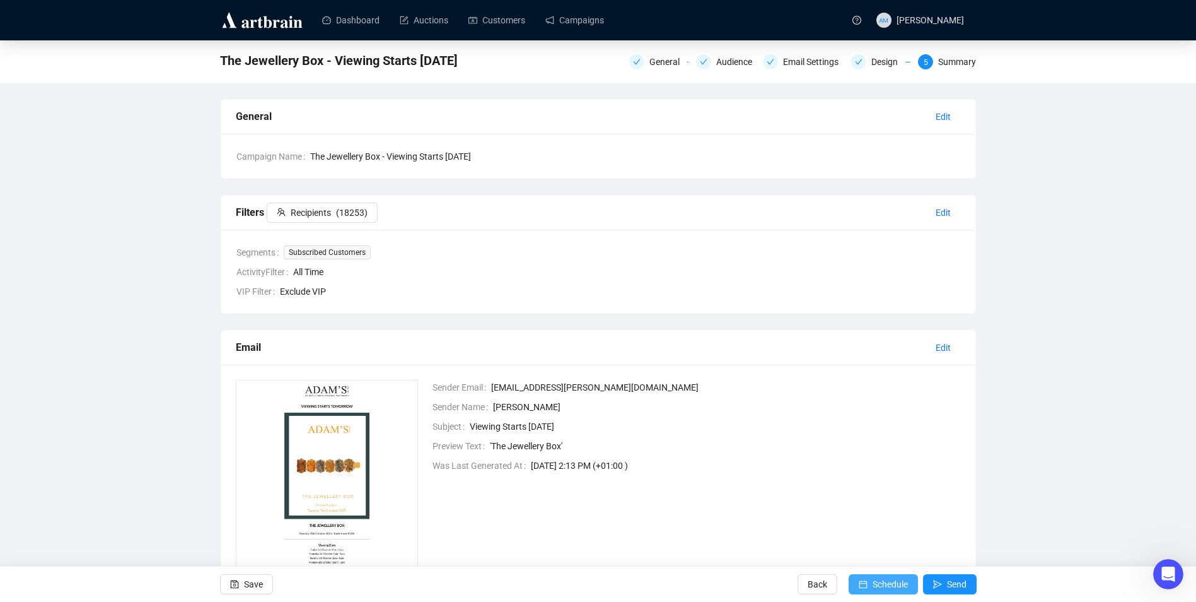
click at [882, 582] on span "Schedule" at bounding box center [890, 583] width 35 height 35
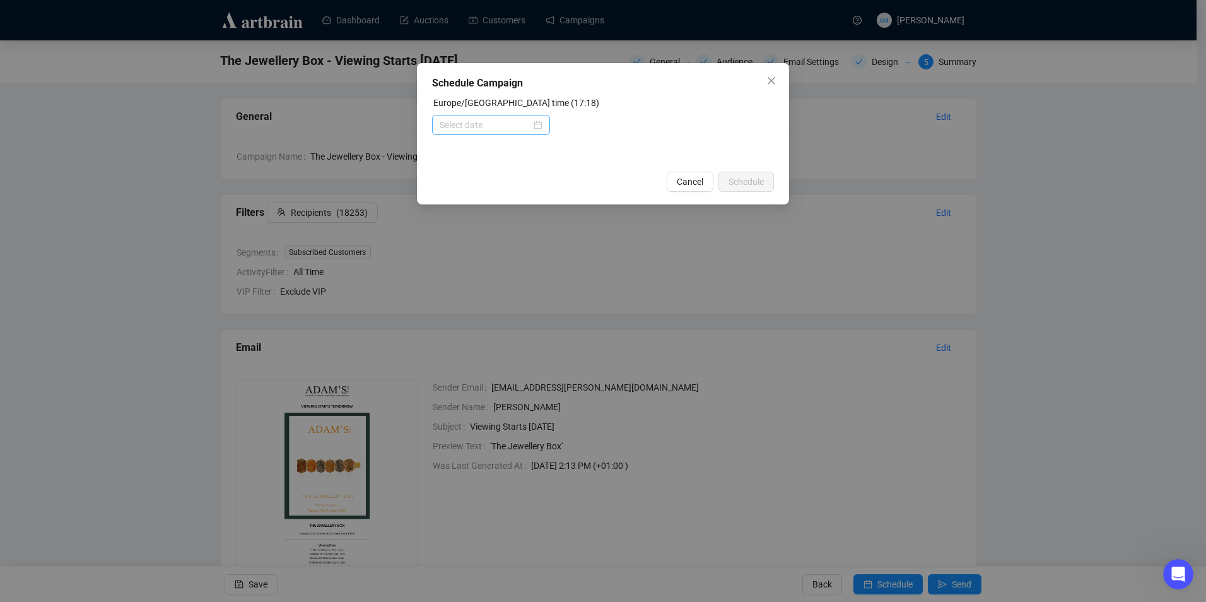
click at [480, 132] on div at bounding box center [491, 125] width 118 height 20
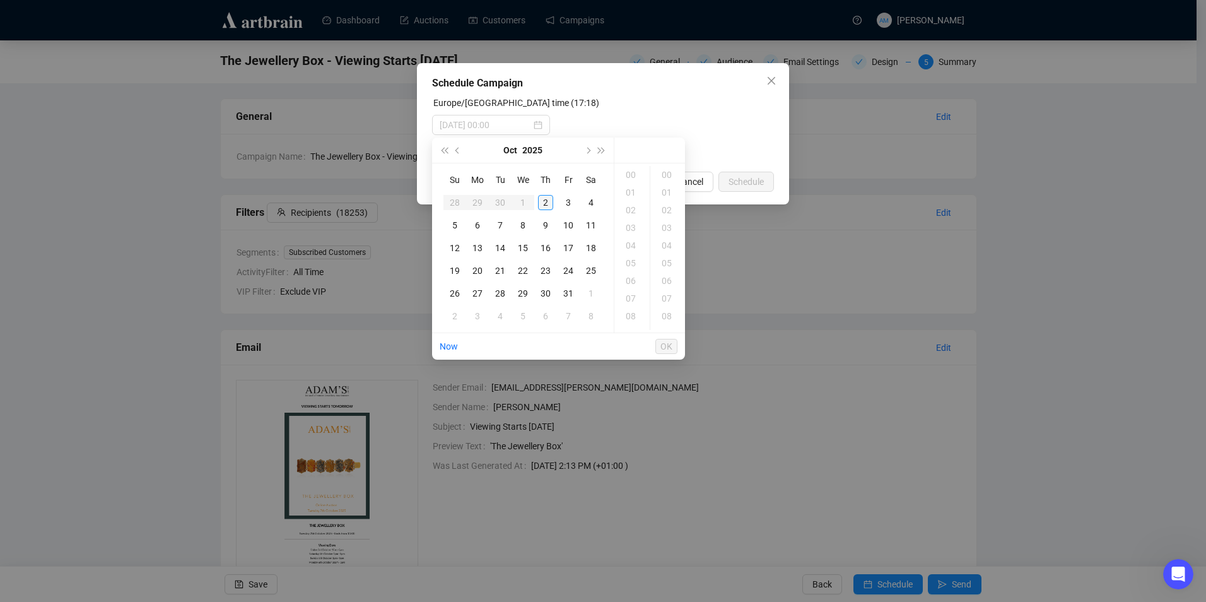
click at [544, 203] on div "2" at bounding box center [545, 202] width 15 height 15
click at [633, 185] on div "18" at bounding box center [632, 193] width 30 height 18
click at [670, 175] on div "00" at bounding box center [668, 175] width 30 height 18
type input "[DATE] 18:00"
click at [665, 349] on span "OK" at bounding box center [666, 346] width 12 height 24
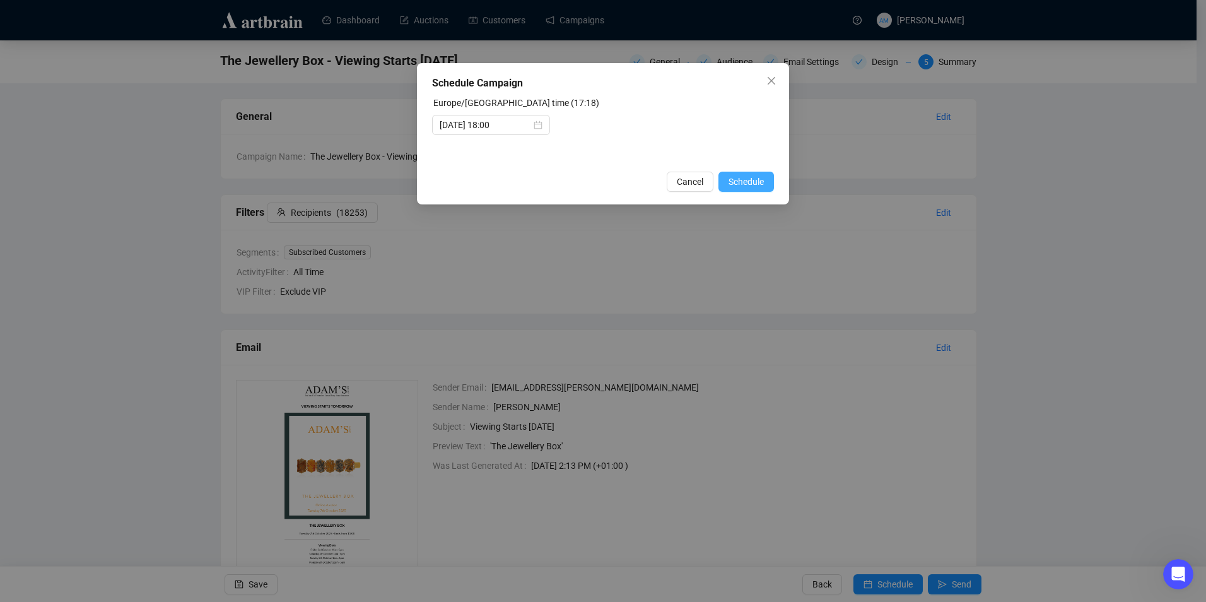
click at [751, 182] on span "Schedule" at bounding box center [745, 182] width 35 height 14
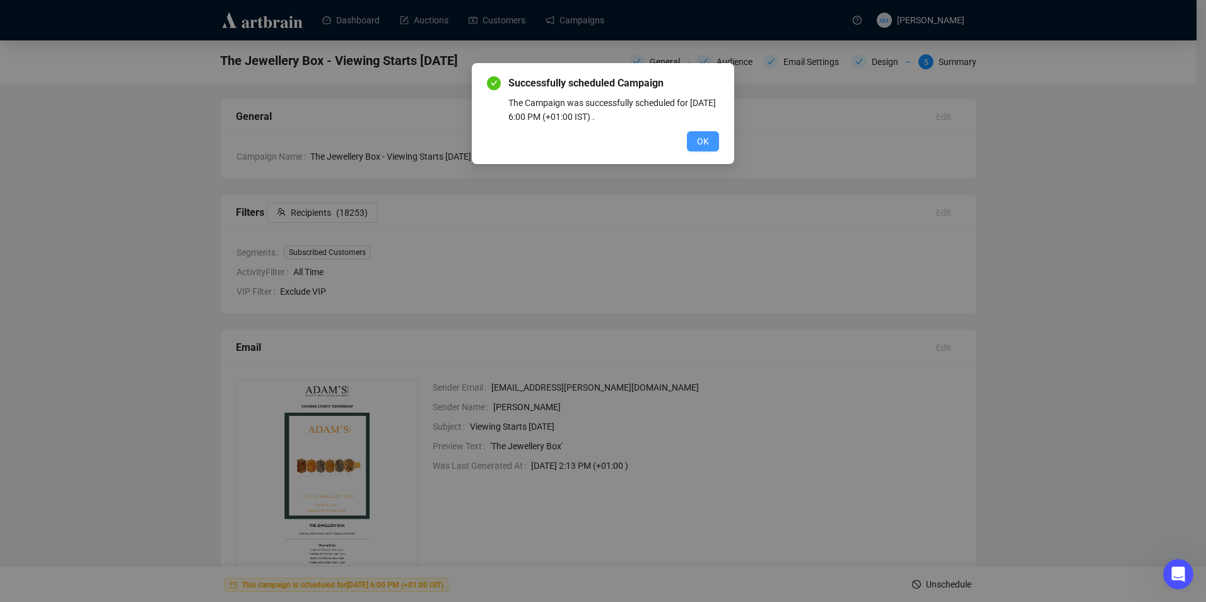
click at [696, 139] on button "OK" at bounding box center [703, 141] width 32 height 20
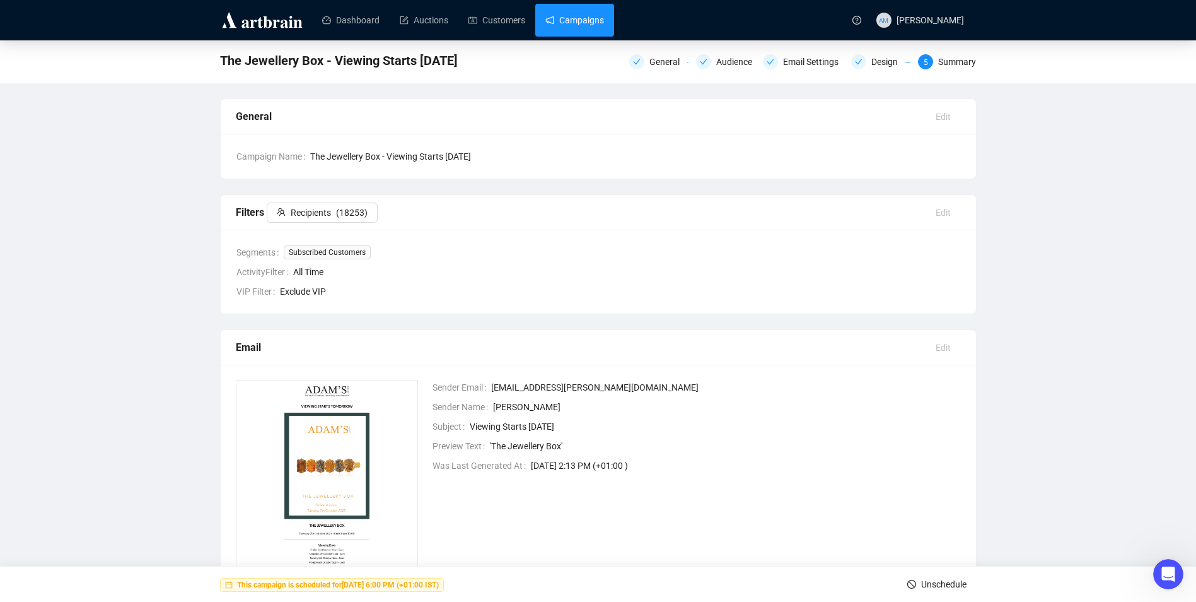
click at [564, 20] on link "Campaigns" at bounding box center [575, 20] width 59 height 33
